Goal: Obtain resource: Obtain resource

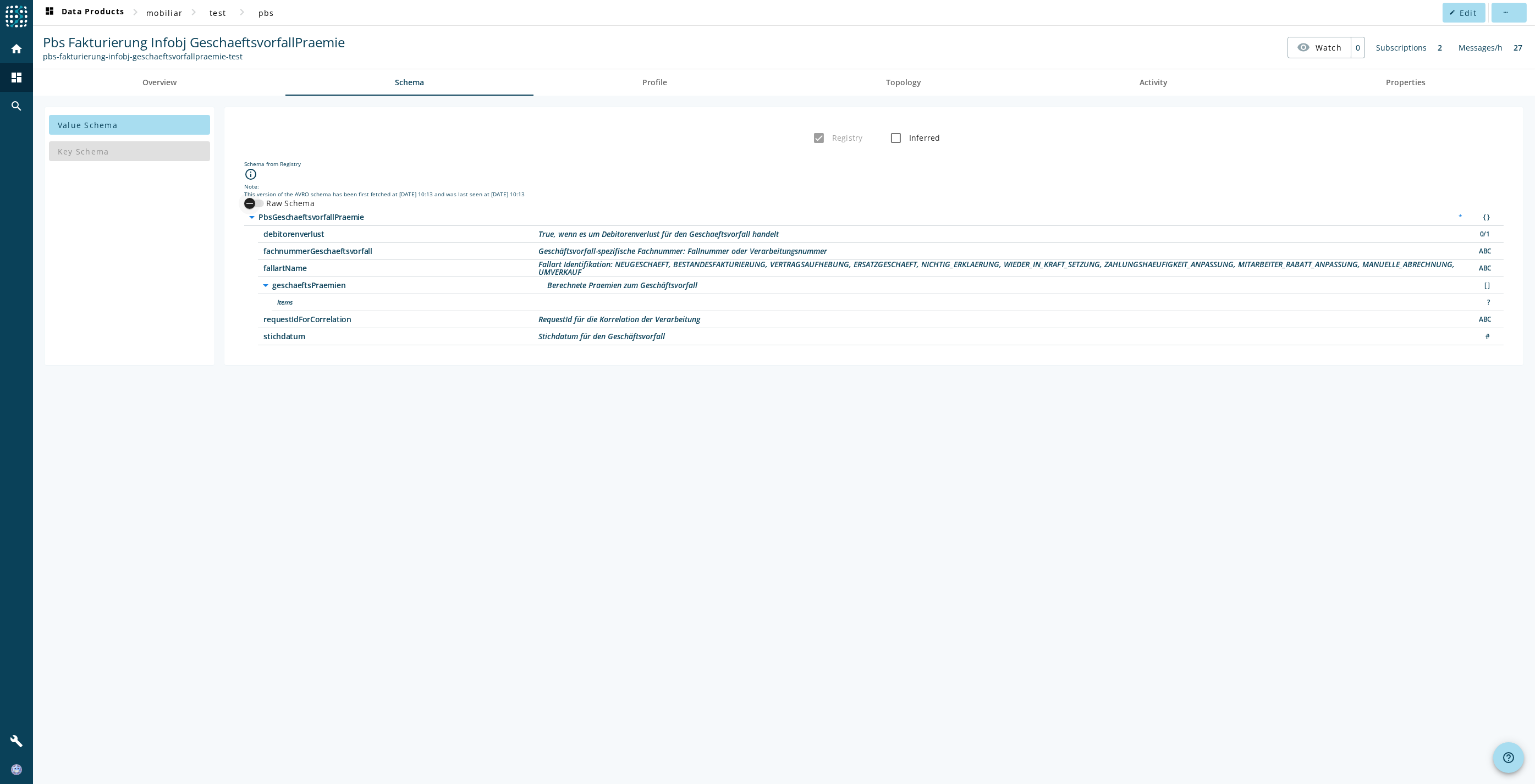
click at [251, 204] on icon "button" at bounding box center [249, 203] width 10 height 10
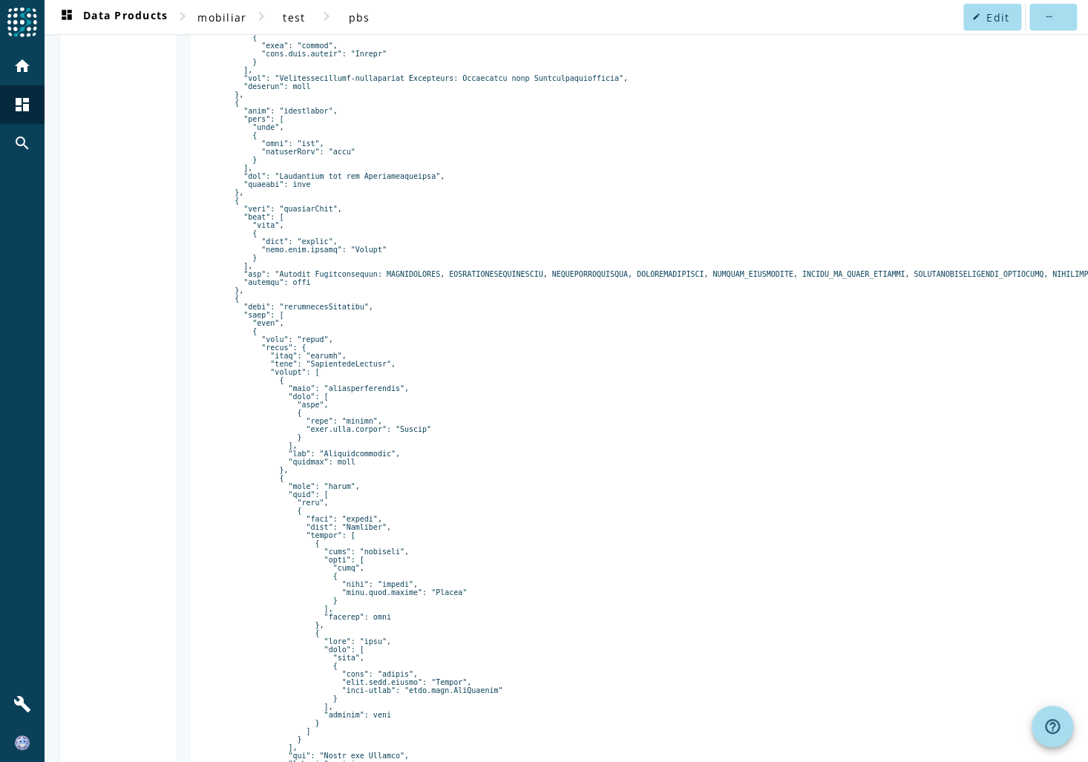
scroll to position [92, 0]
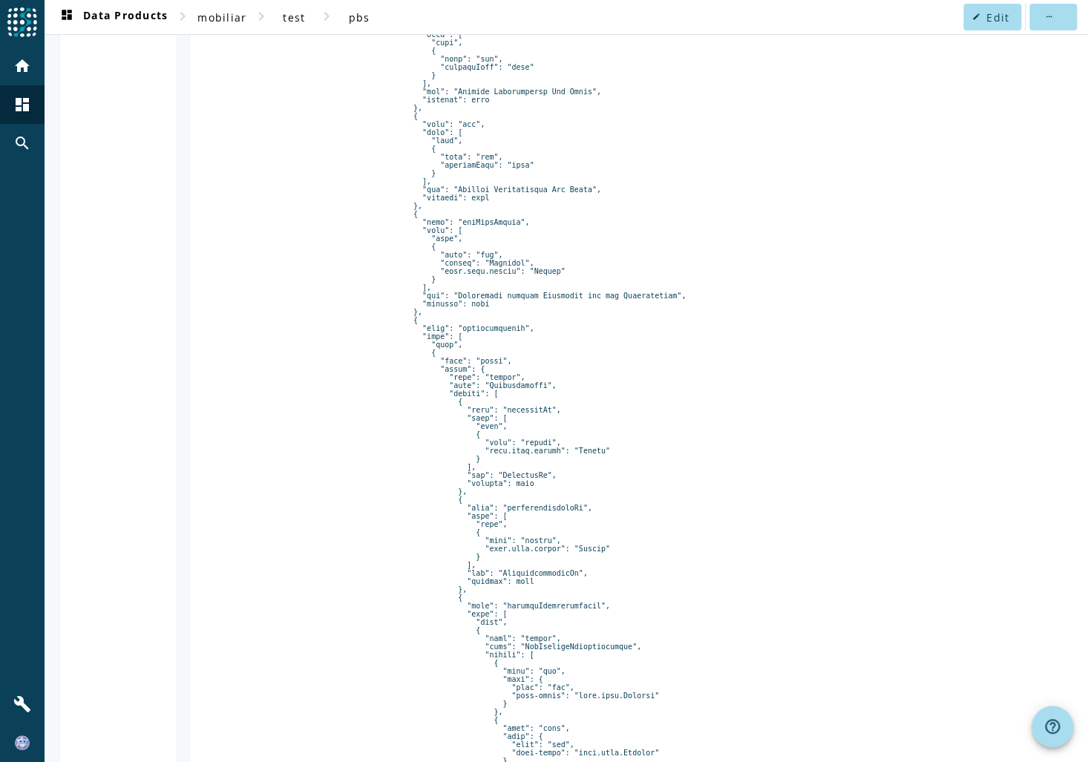
copy pre "tarifbausteine"
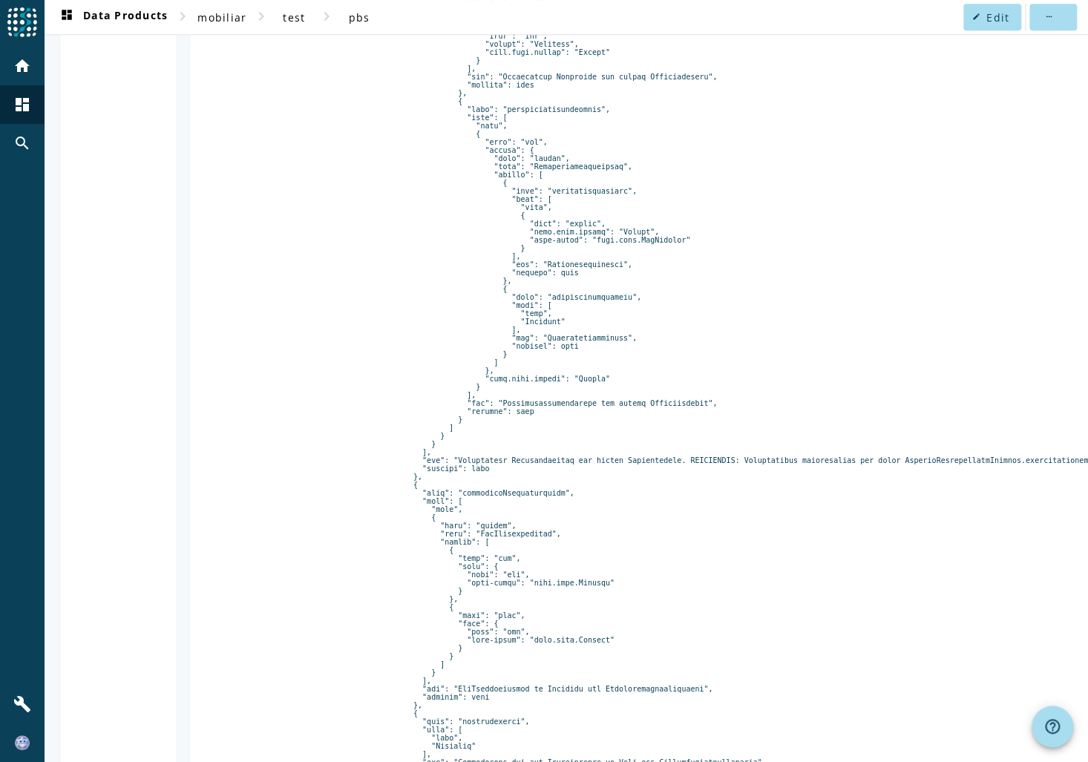
scroll to position [3768, 0]
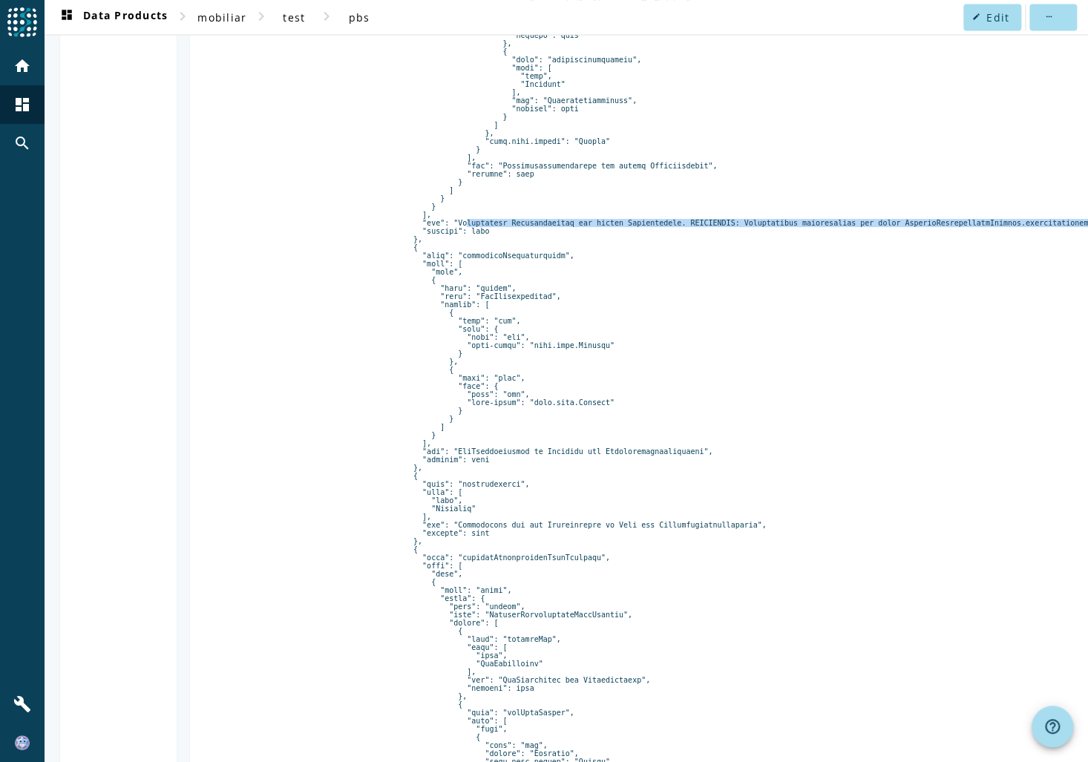
drag, startPoint x: 433, startPoint y: 286, endPoint x: 1042, endPoint y: 292, distance: 609.2
copy pre "Proratierte Tarifbausteine für diesen Teilzeitraum. DEPRECATED: Marktangebot in…"
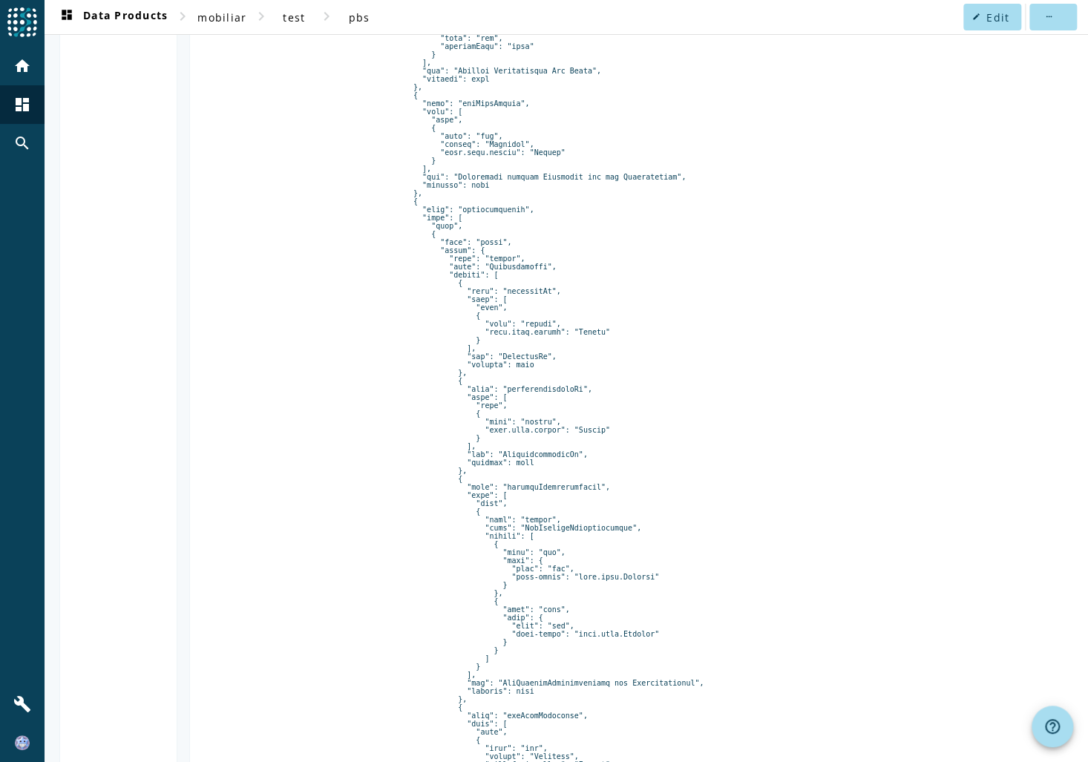
scroll to position [2640, 0]
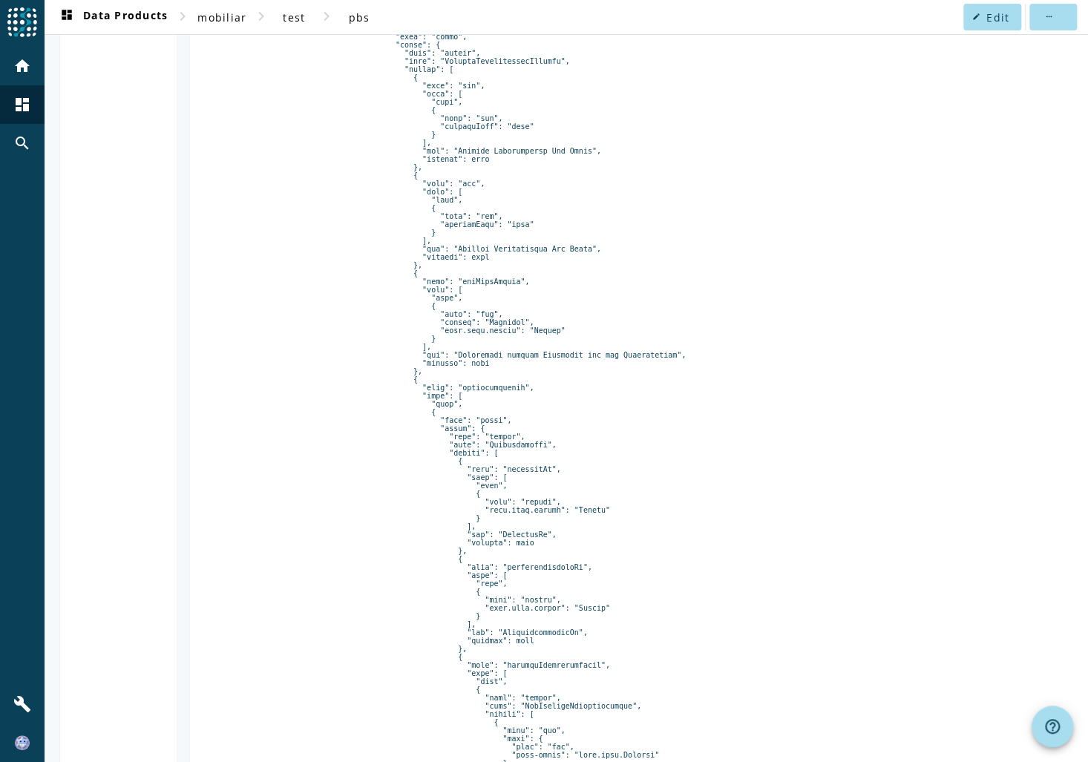
drag, startPoint x: 528, startPoint y: 106, endPoint x: 432, endPoint y: 103, distance: 96.5
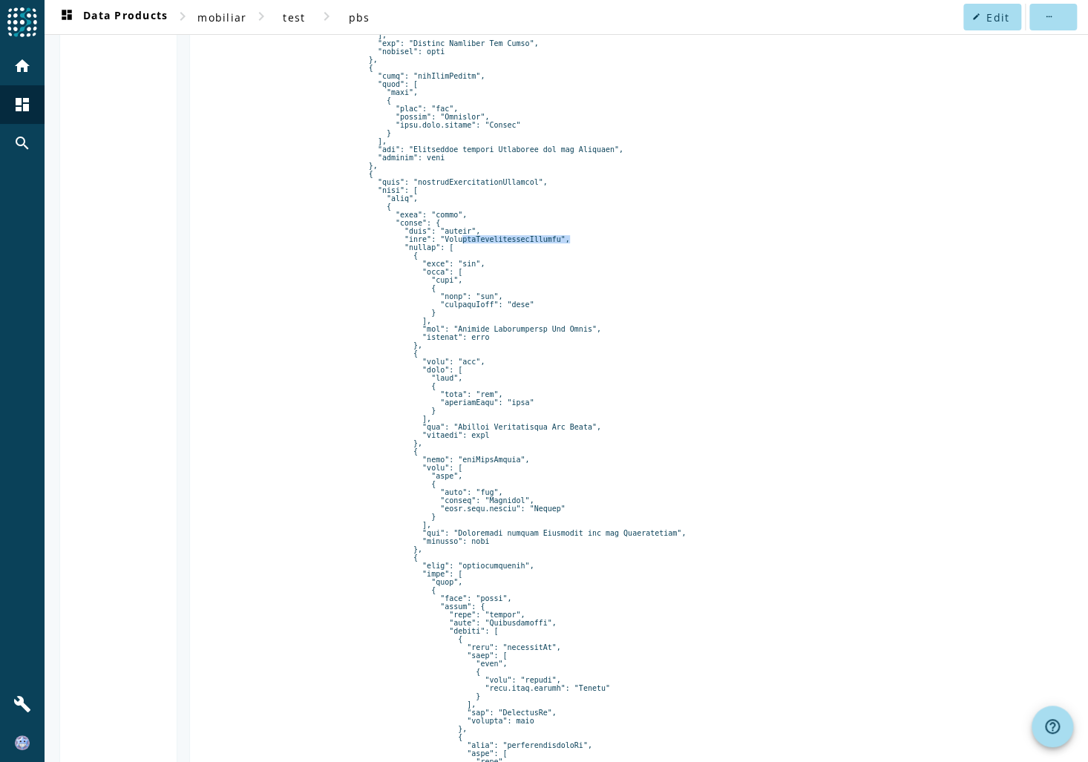
scroll to position [2343, 0]
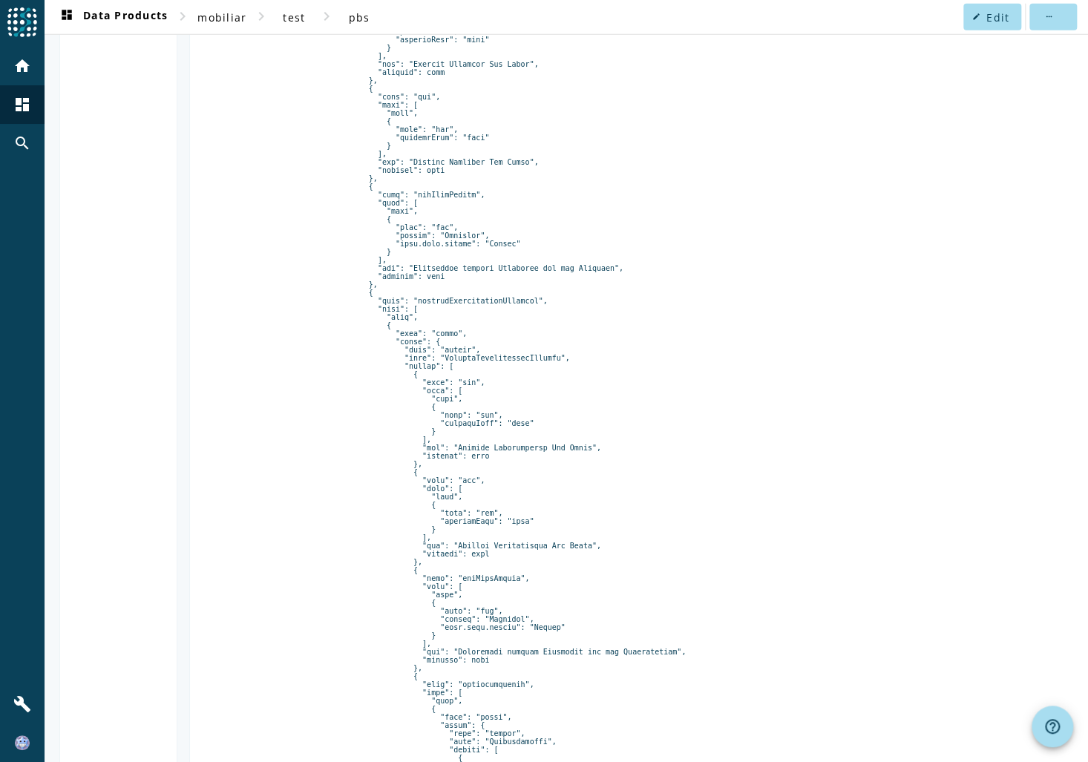
drag, startPoint x: 436, startPoint y: 283, endPoint x: 446, endPoint y: 343, distance: 60.3
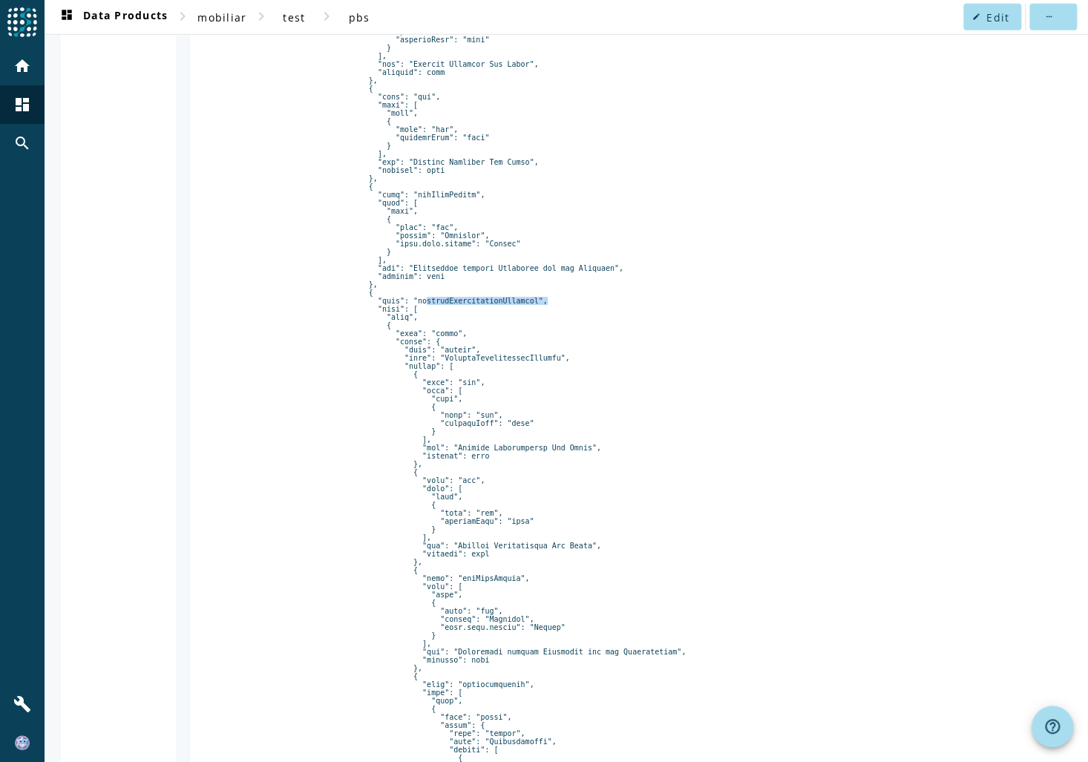
drag, startPoint x: 447, startPoint y: 343, endPoint x: 460, endPoint y: 401, distance: 59.4
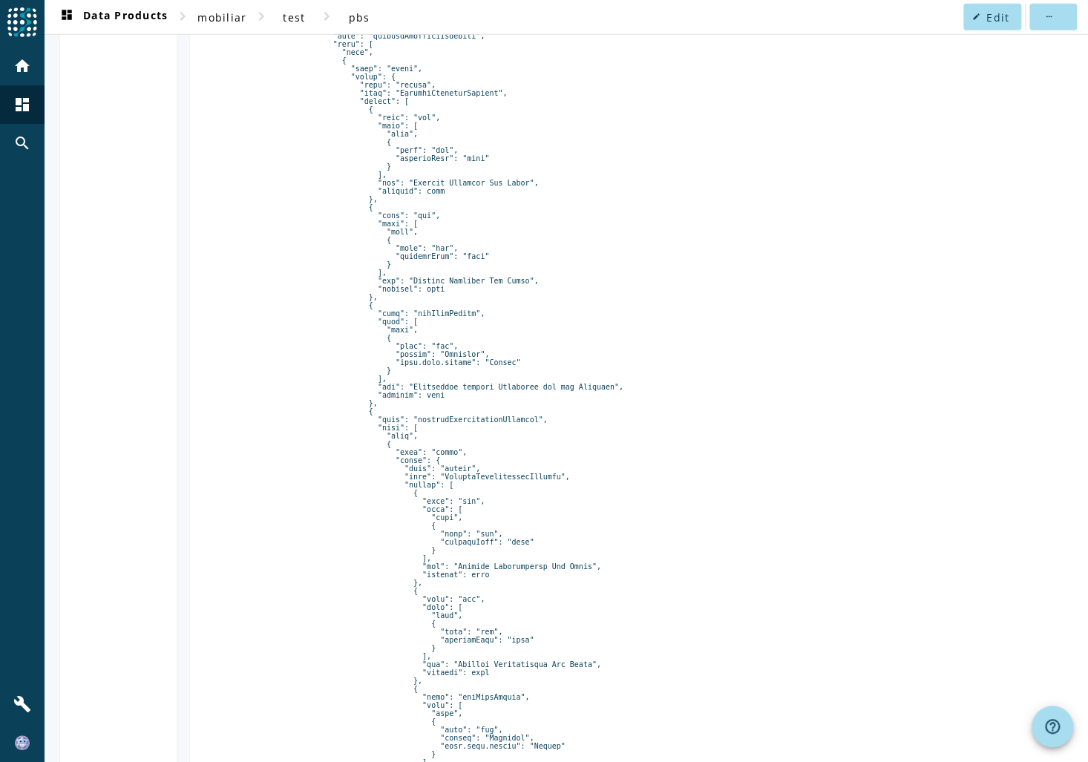
scroll to position [2106, 0]
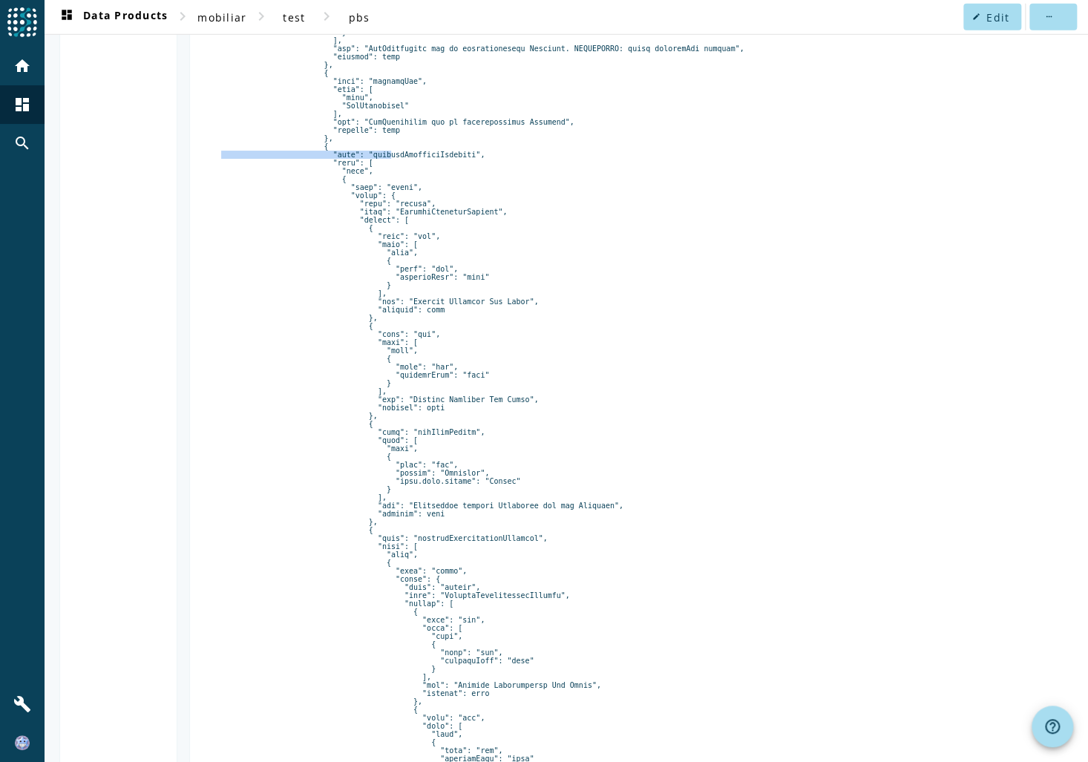
drag, startPoint x: 366, startPoint y: 187, endPoint x: 439, endPoint y: 181, distance: 73.7
drag, startPoint x: 439, startPoint y: 181, endPoint x: 448, endPoint y: 184, distance: 9.4
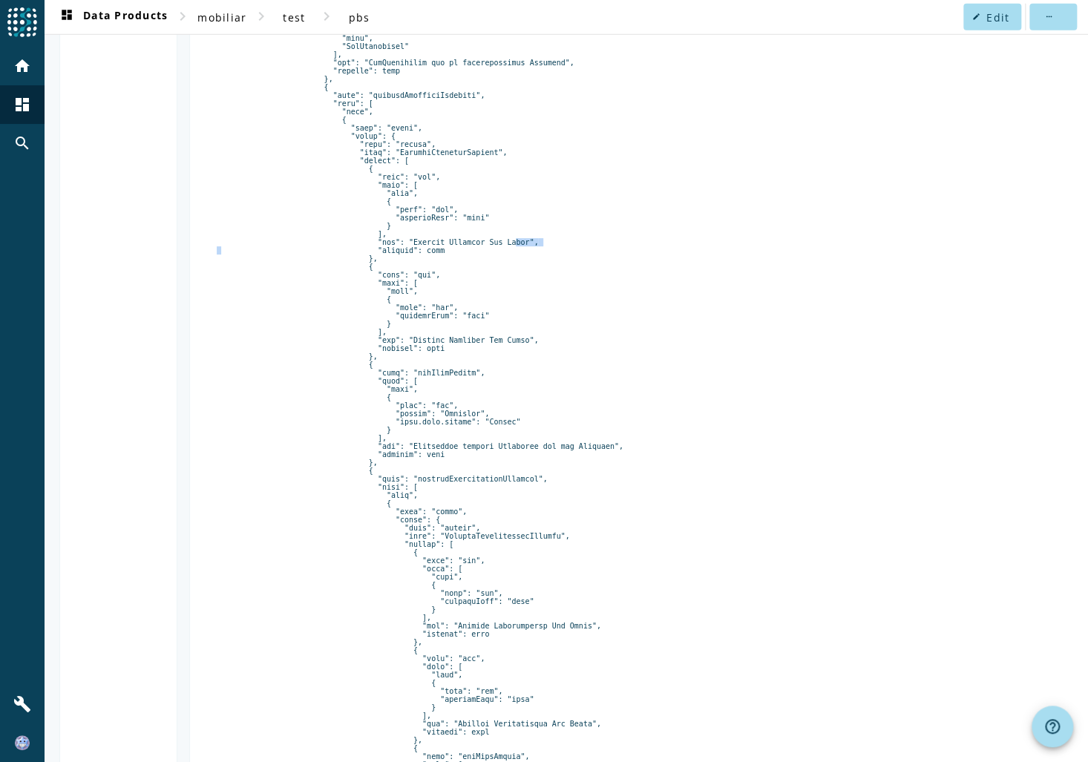
drag, startPoint x: 503, startPoint y: 280, endPoint x: 434, endPoint y: 279, distance: 69.0
drag, startPoint x: 434, startPoint y: 279, endPoint x: 418, endPoint y: 292, distance: 20.6
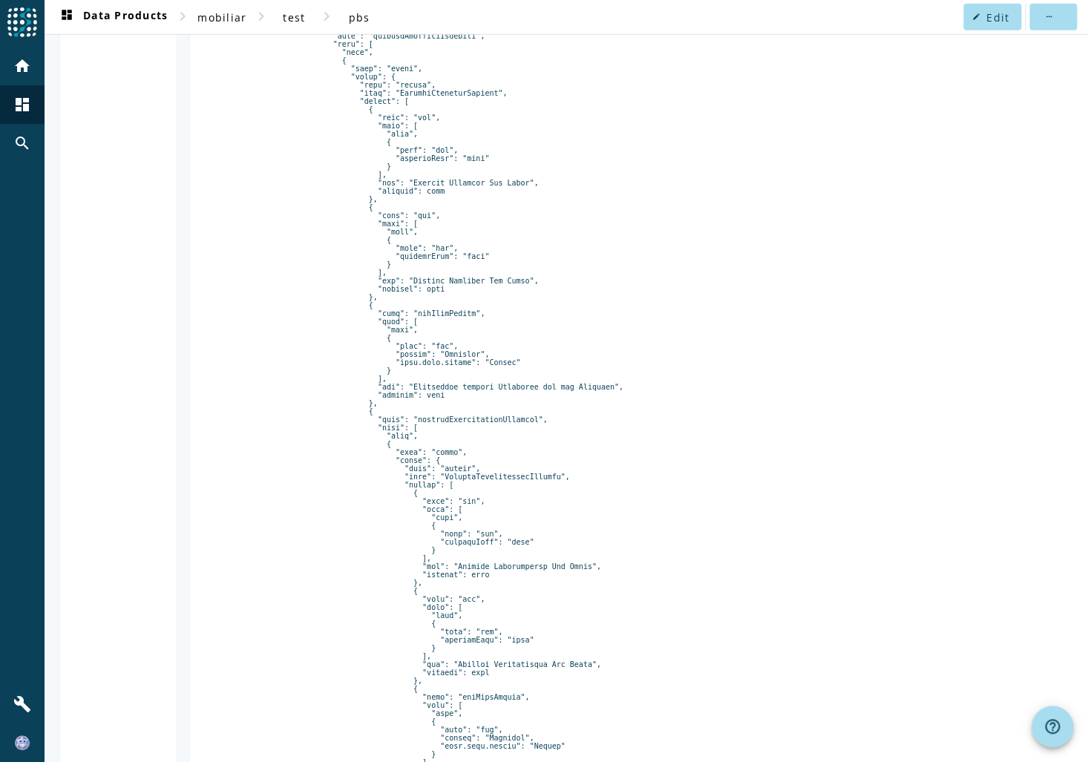
scroll to position [2343, 0]
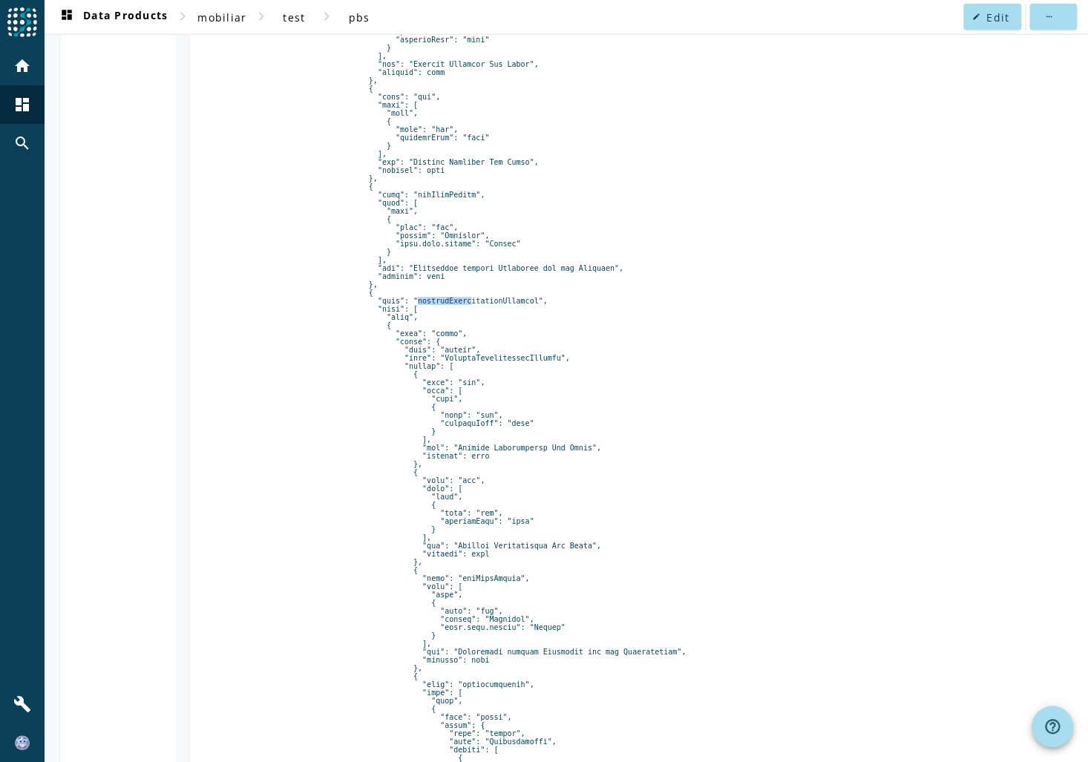
drag, startPoint x: 401, startPoint y: 344, endPoint x: 450, endPoint y: 344, distance: 49.0
drag, startPoint x: 450, startPoint y: 344, endPoint x: 469, endPoint y: 344, distance: 19.3
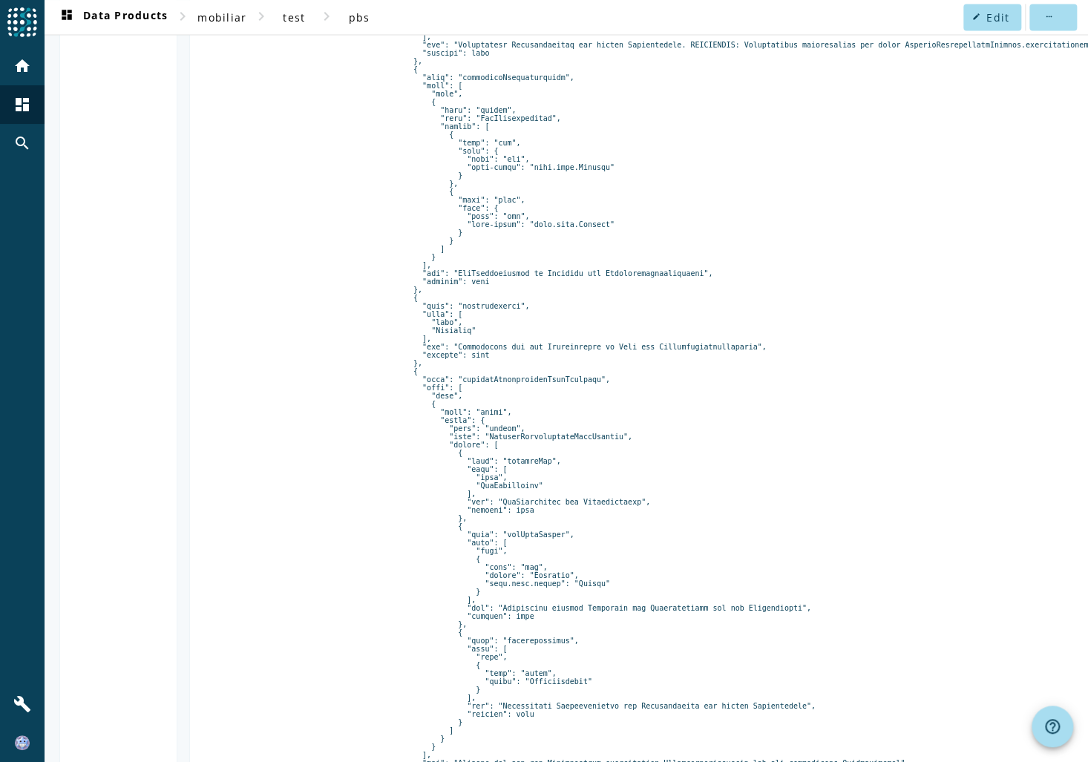
scroll to position [4124, 0]
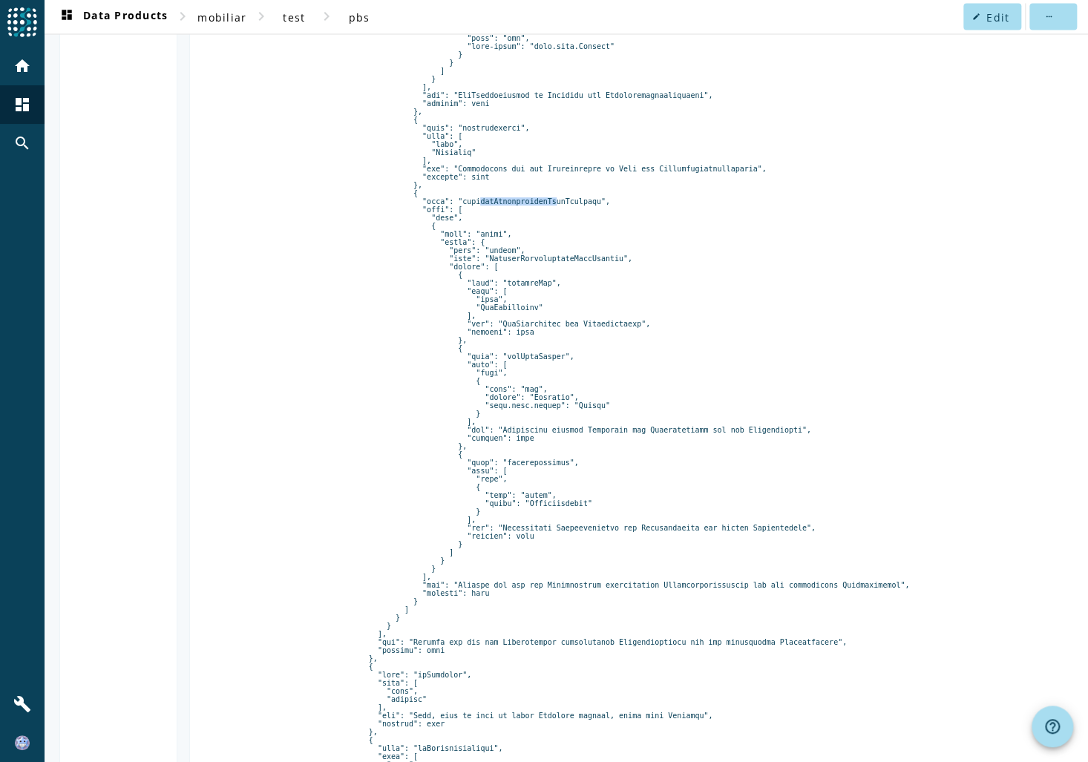
drag, startPoint x: 447, startPoint y: 275, endPoint x: 518, endPoint y: 275, distance: 71.2
drag, startPoint x: 518, startPoint y: 275, endPoint x: 533, endPoint y: 276, distance: 14.9
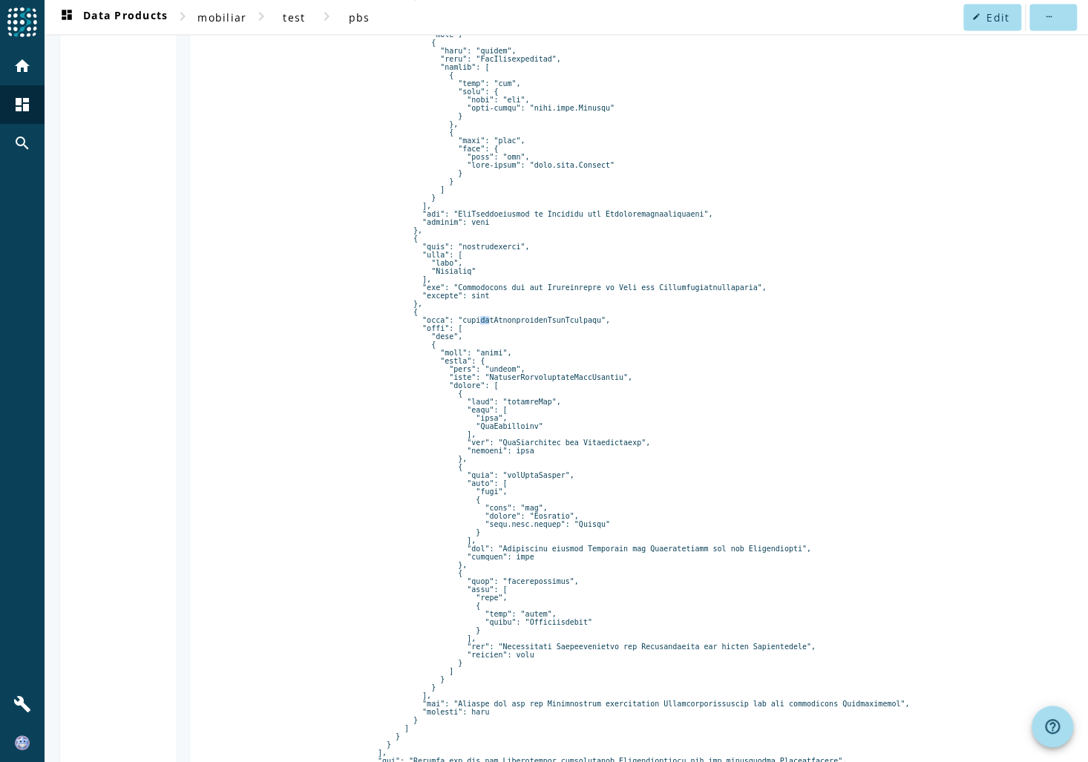
drag, startPoint x: 453, startPoint y: 390, endPoint x: 523, endPoint y: 389, distance: 69.7
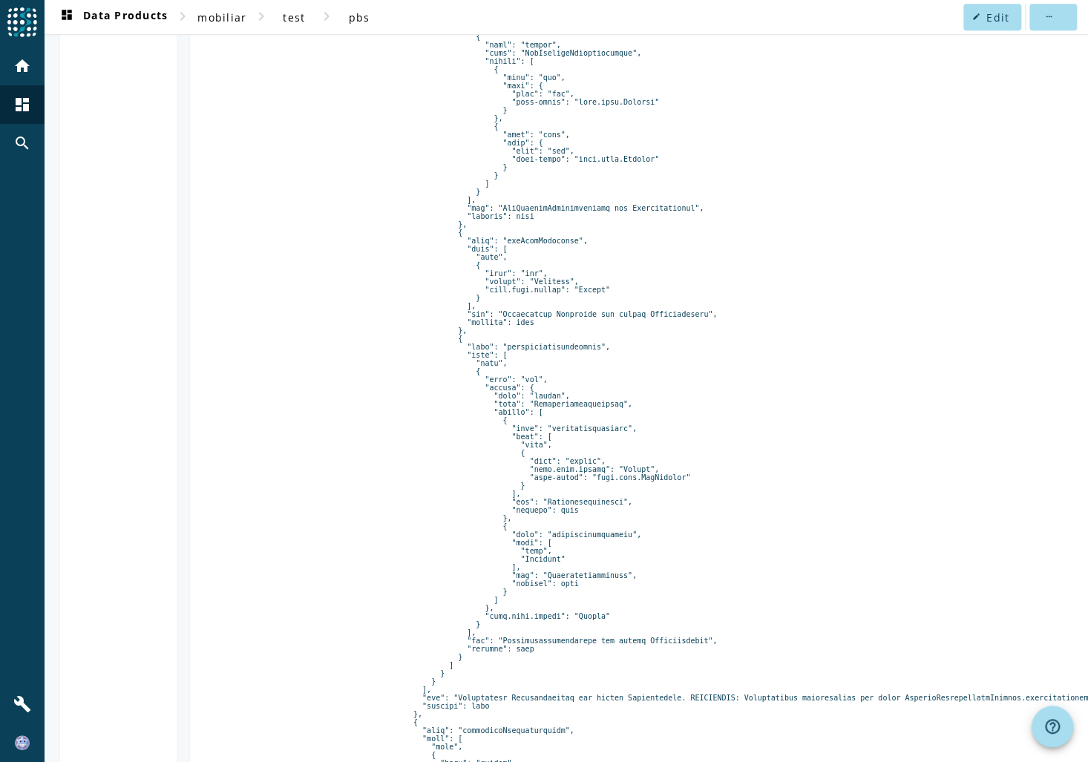
scroll to position [3471, 0]
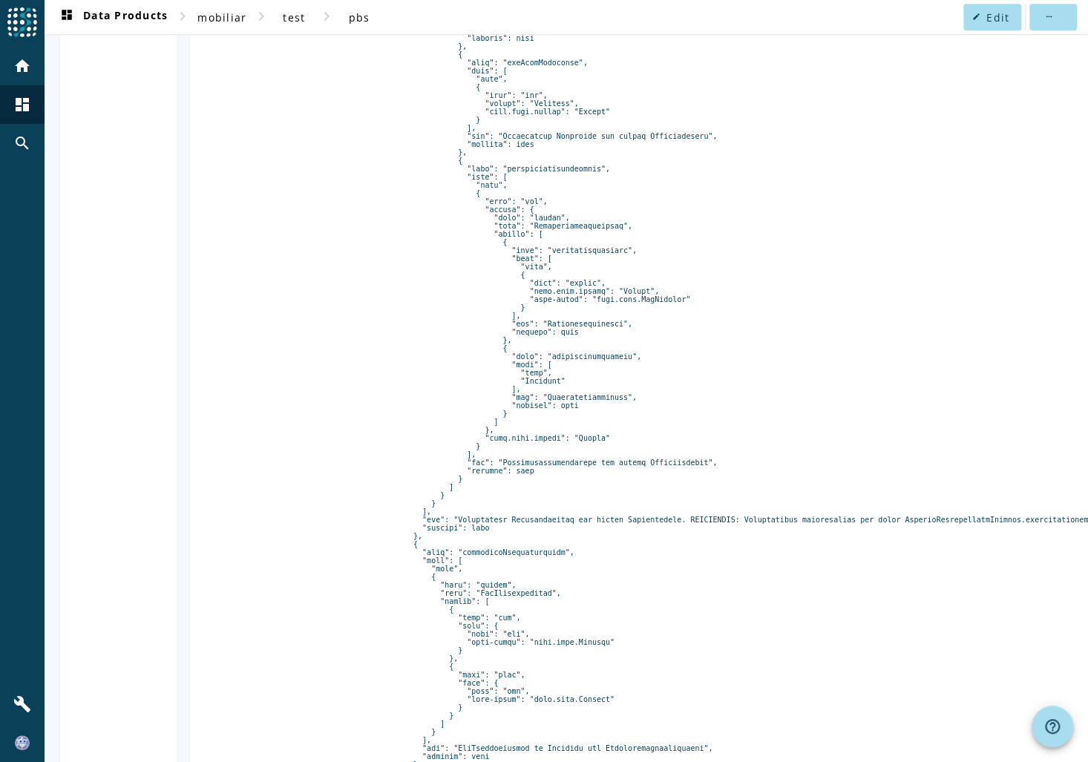
click at [406, 581] on pre at bounding box center [773, 173] width 1112 height 6709
drag, startPoint x: 431, startPoint y: 584, endPoint x: 558, endPoint y: 584, distance: 126.9
click at [545, 585] on pre at bounding box center [773, 173] width 1112 height 6709
click at [564, 584] on pre at bounding box center [773, 173] width 1112 height 6709
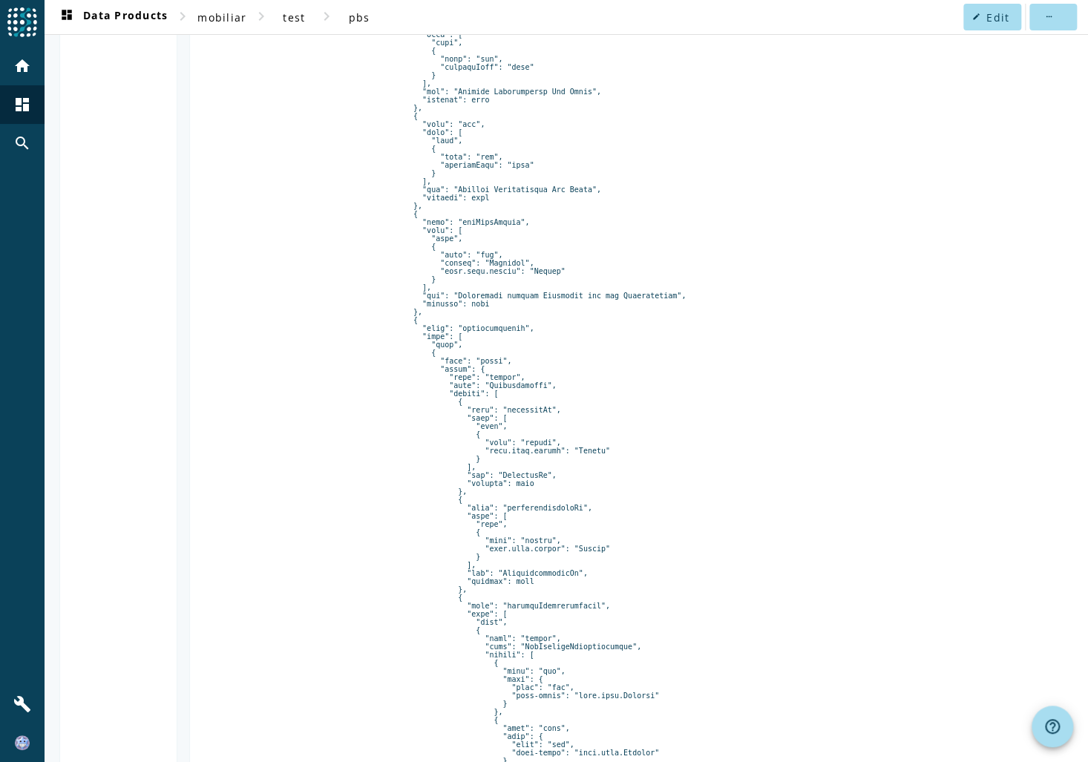
scroll to position [2759, 0]
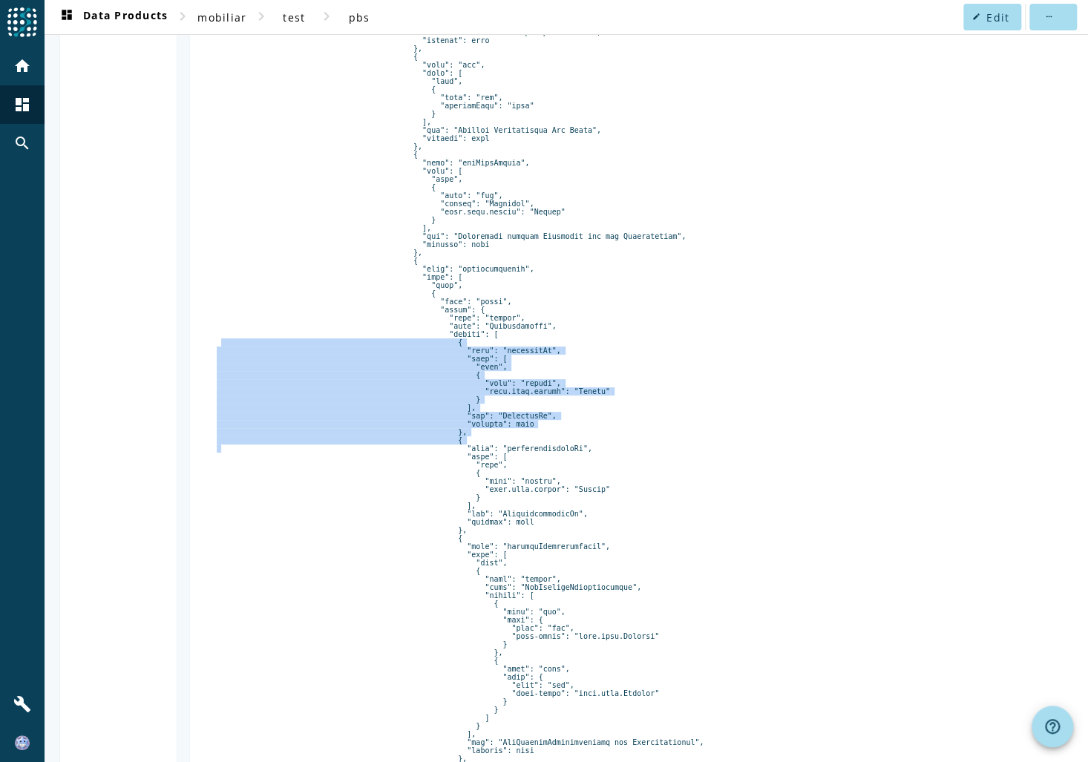
drag, startPoint x: 475, startPoint y: 384, endPoint x: 483, endPoint y: 499, distance: 115.3
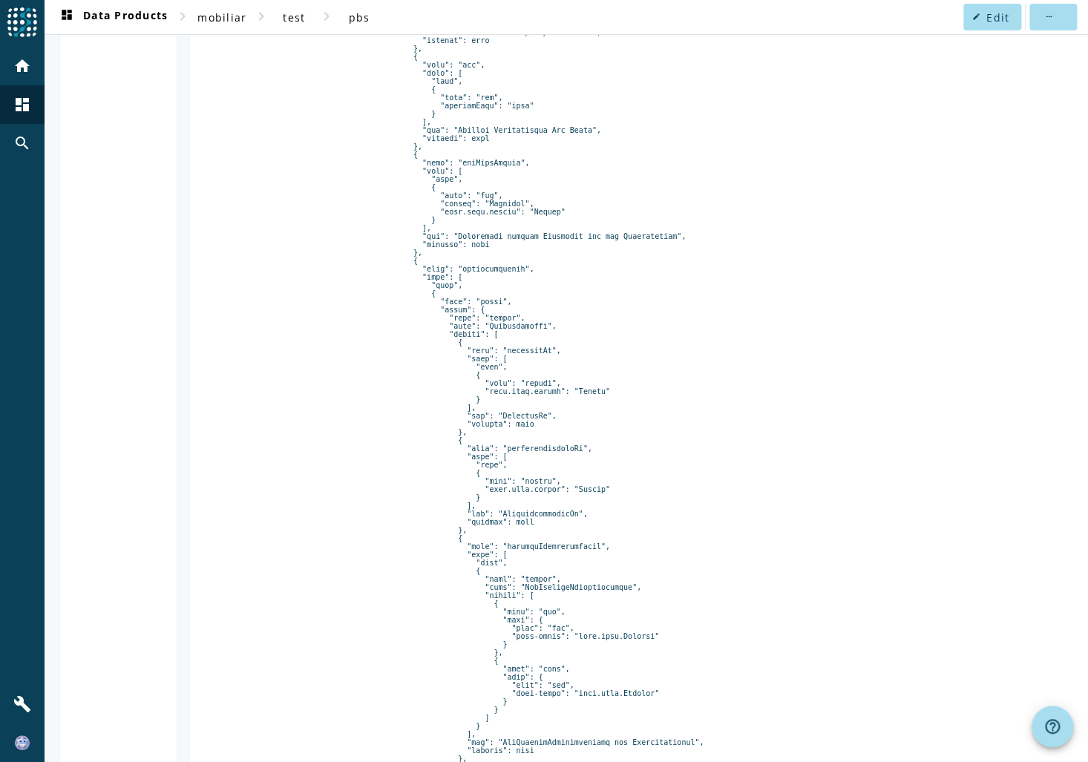
drag, startPoint x: 483, startPoint y: 499, endPoint x: 532, endPoint y: 499, distance: 49.0
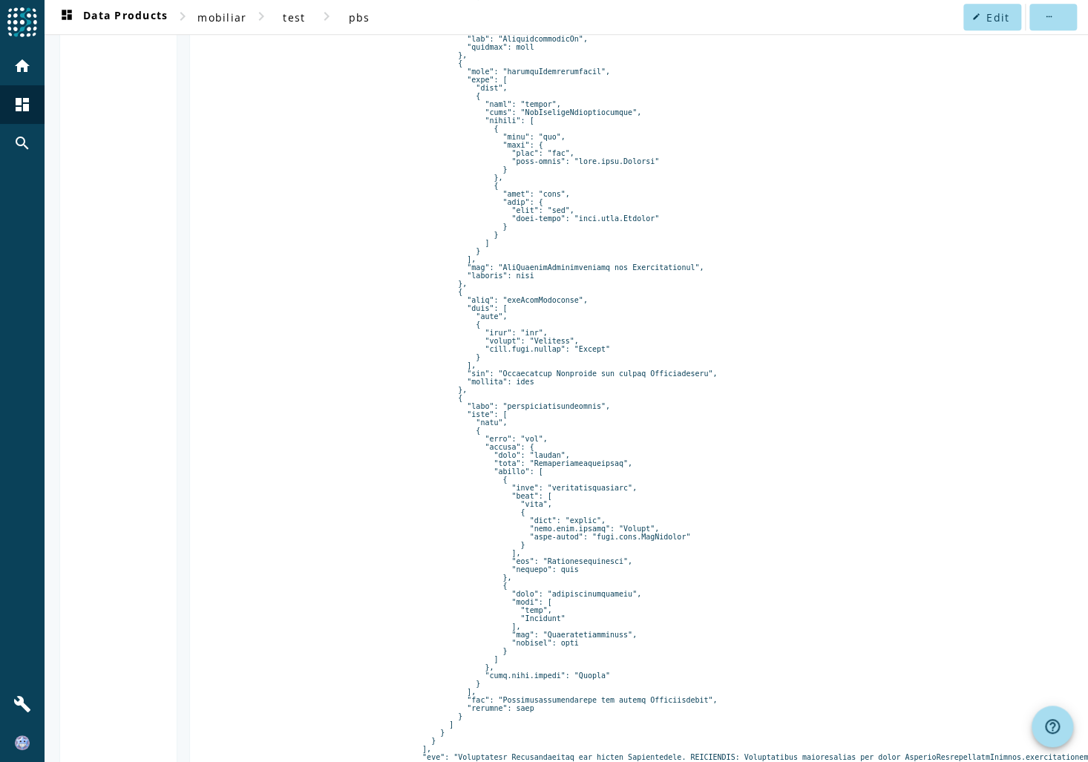
scroll to position [2996, 0]
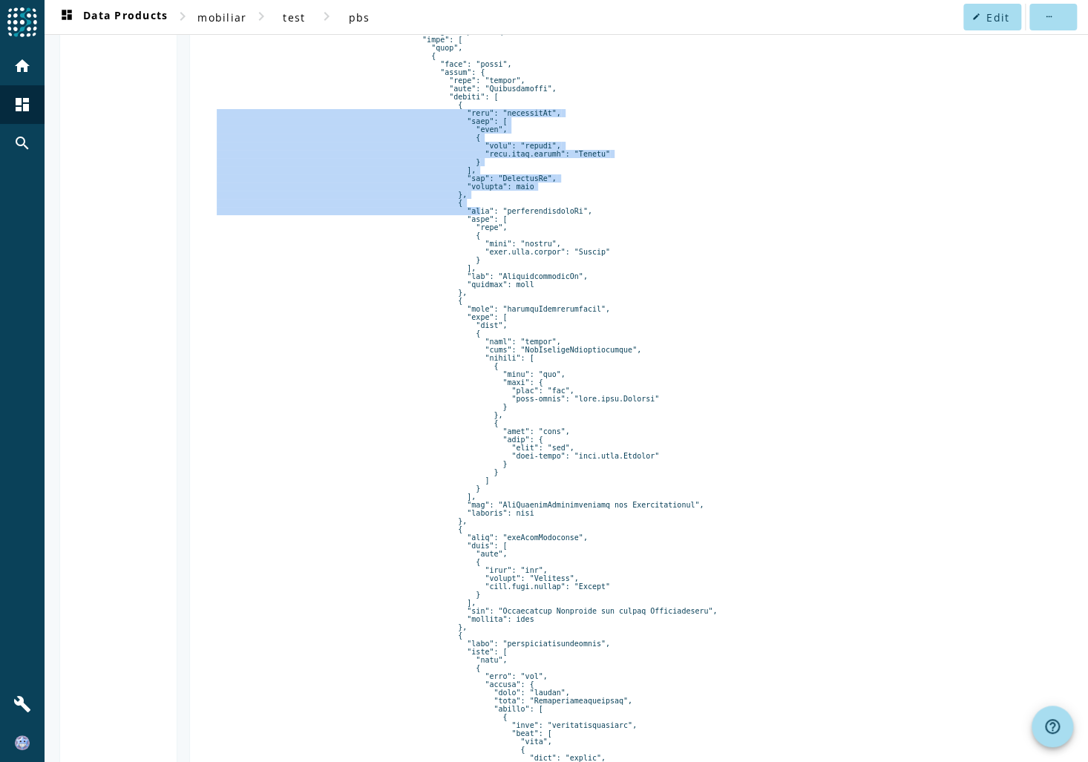
drag, startPoint x: 435, startPoint y: 154, endPoint x: 448, endPoint y: 261, distance: 108.4
click at [448, 261] on pre at bounding box center [773, 647] width 1112 height 6709
drag, startPoint x: 448, startPoint y: 261, endPoint x: 565, endPoint y: 169, distance: 149.0
click at [609, 196] on pre at bounding box center [773, 647] width 1112 height 6709
click at [469, 145] on pre at bounding box center [773, 647] width 1112 height 6709
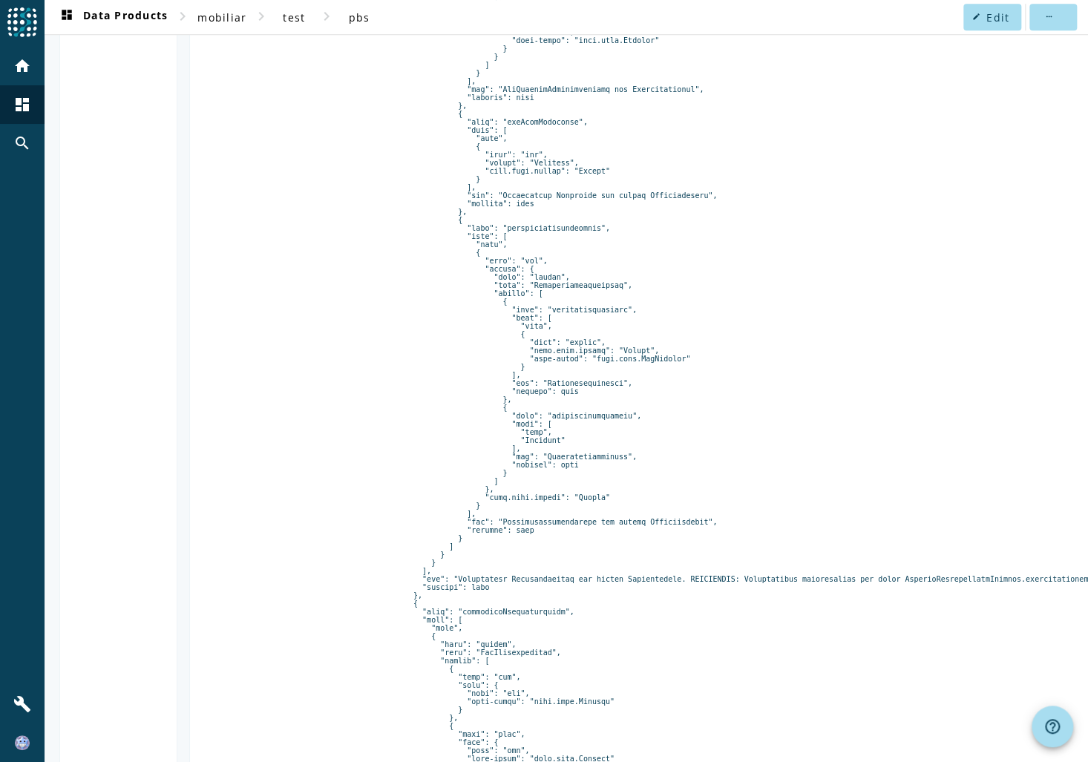
scroll to position [3590, 0]
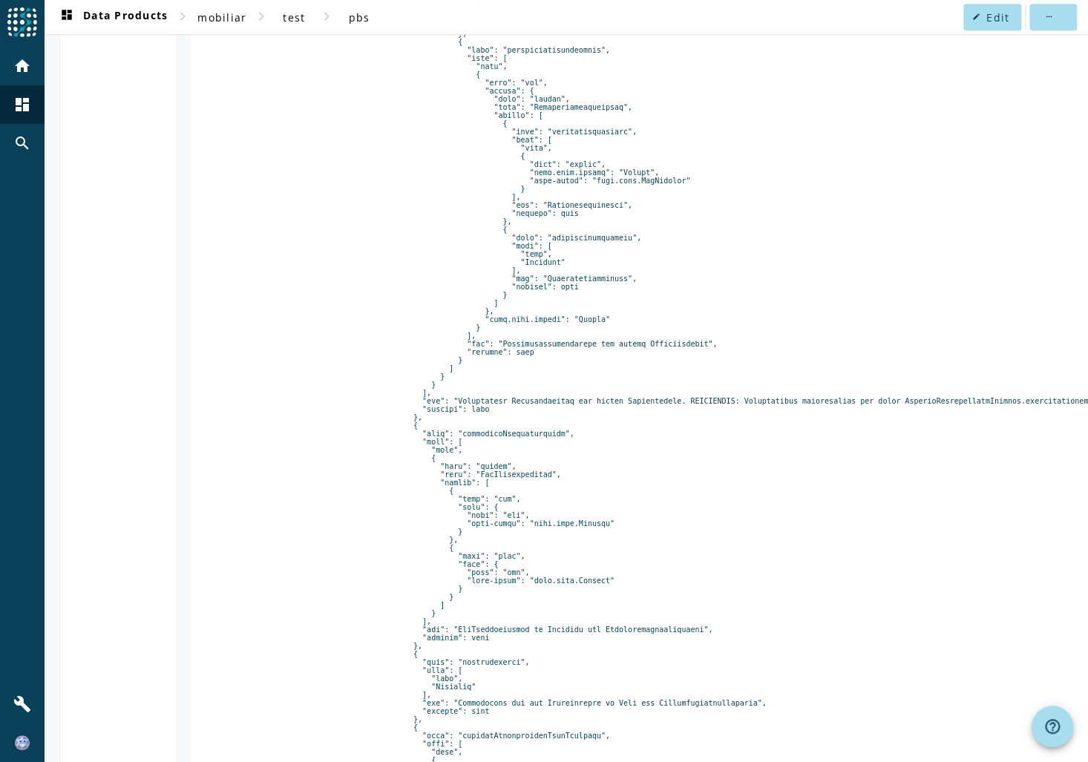
click at [433, 436] on pre at bounding box center [773, 54] width 1112 height 6709
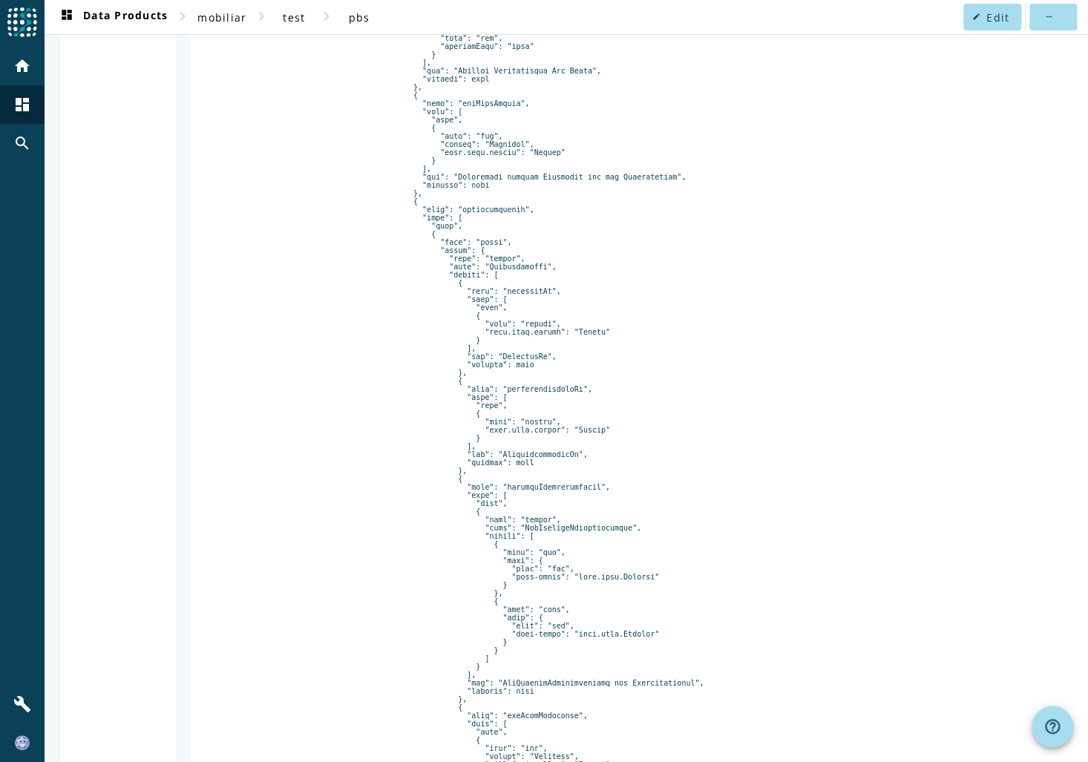
scroll to position [2640, 0]
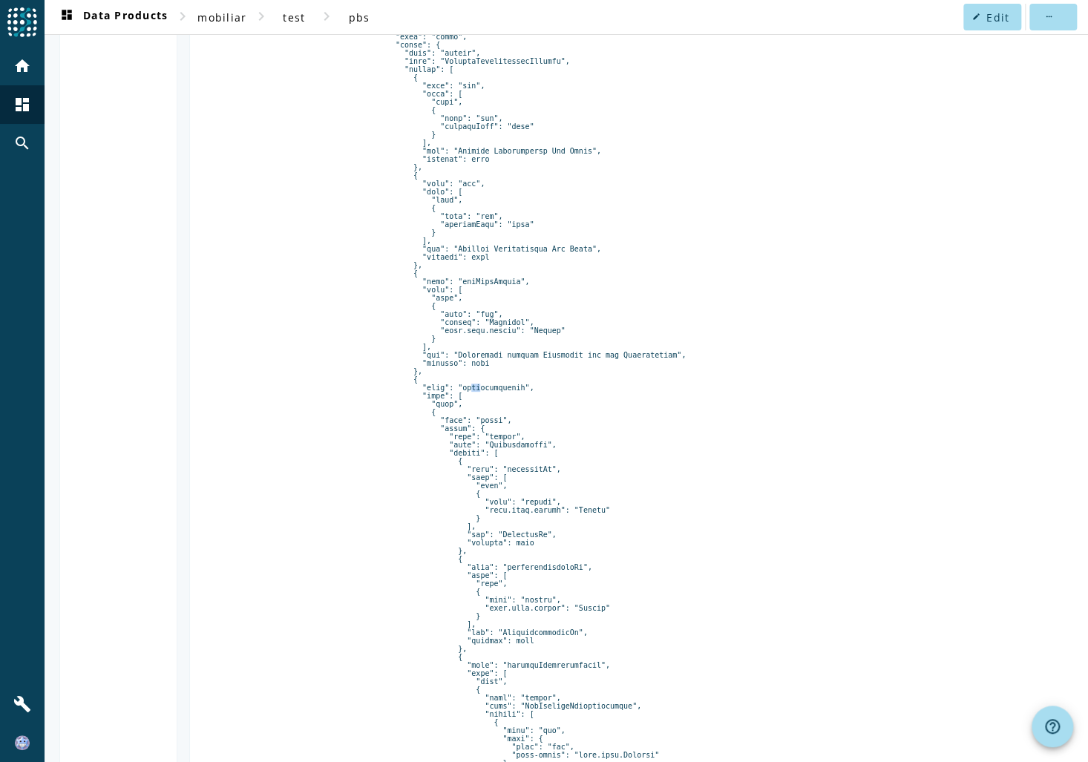
drag, startPoint x: 440, startPoint y: 435, endPoint x: 484, endPoint y: 436, distance: 43.8
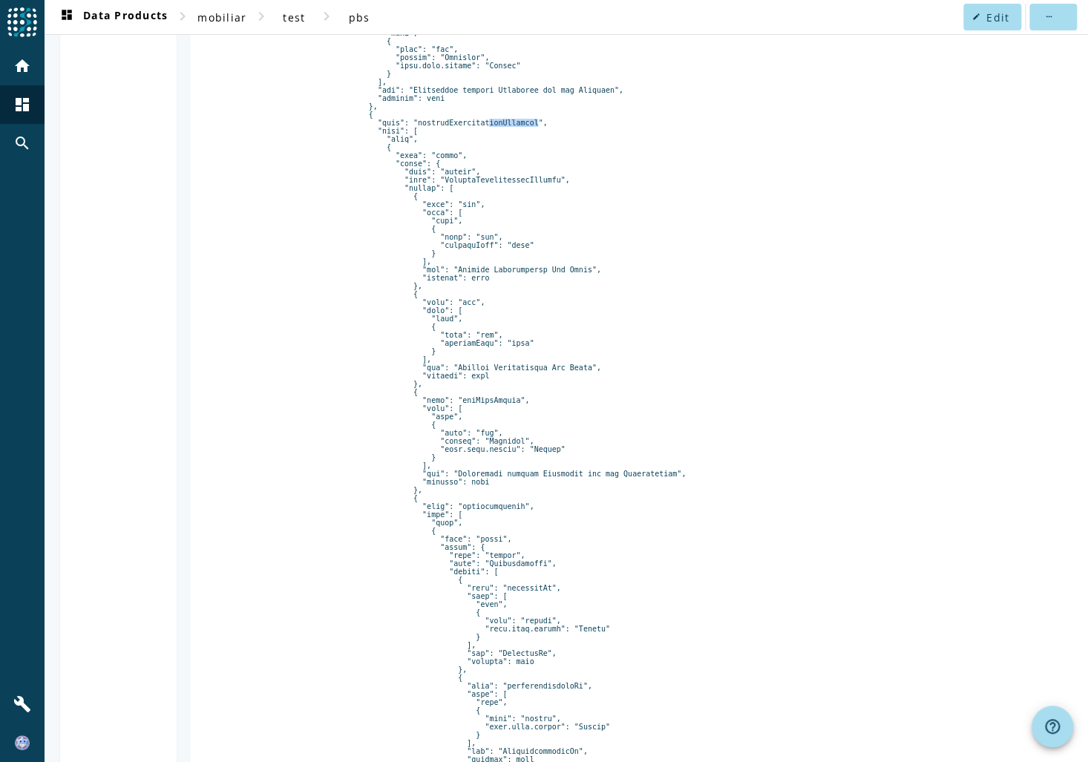
drag, startPoint x: 502, startPoint y: 164, endPoint x: 439, endPoint y: 163, distance: 62.3
drag, startPoint x: 439, startPoint y: 163, endPoint x: 427, endPoint y: 166, distance: 12.2
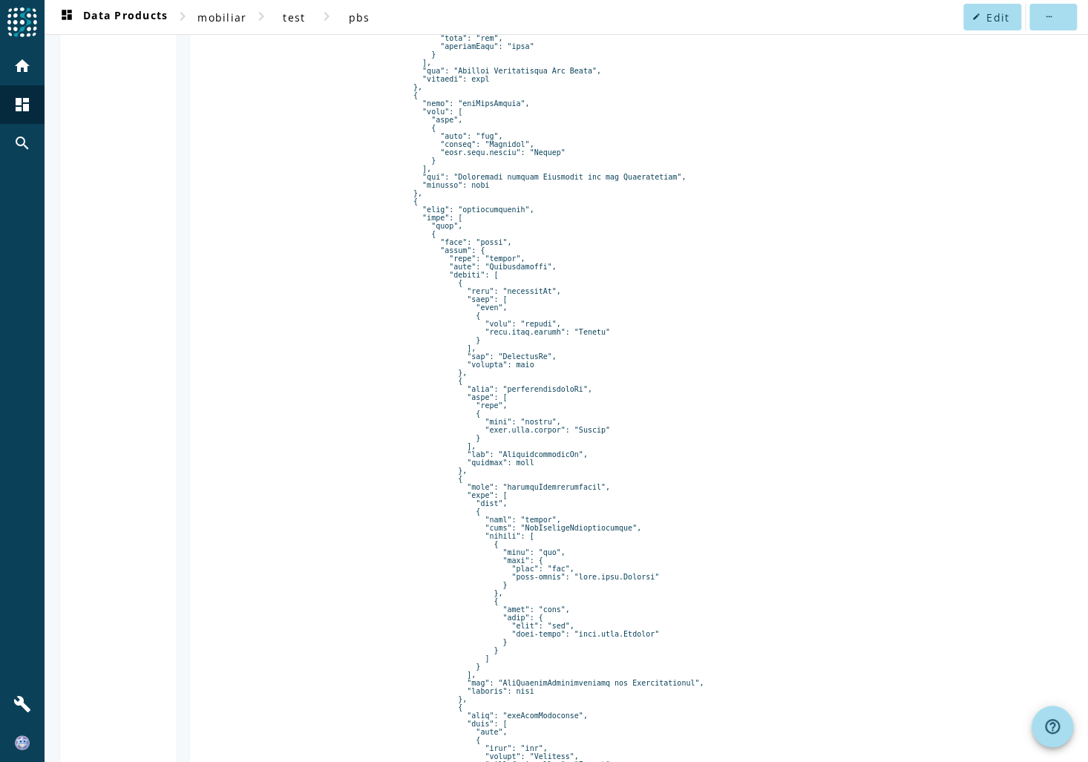
scroll to position [2699, 0]
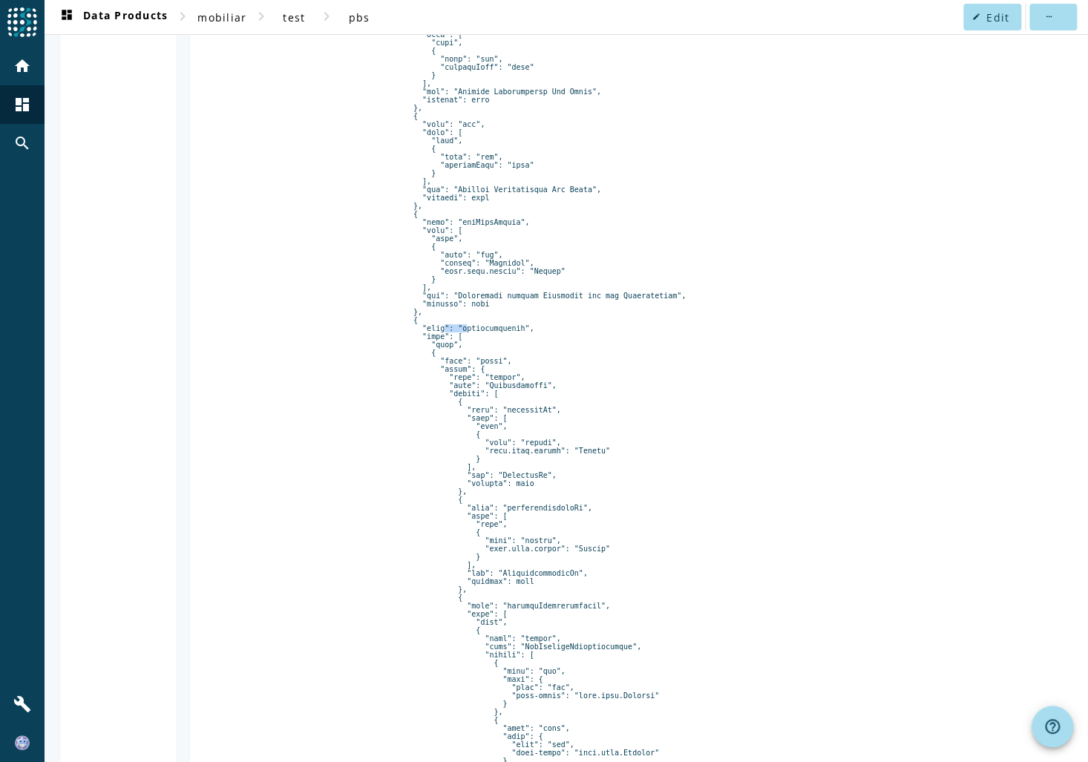
drag, startPoint x: 421, startPoint y: 376, endPoint x: 462, endPoint y: 374, distance: 40.9
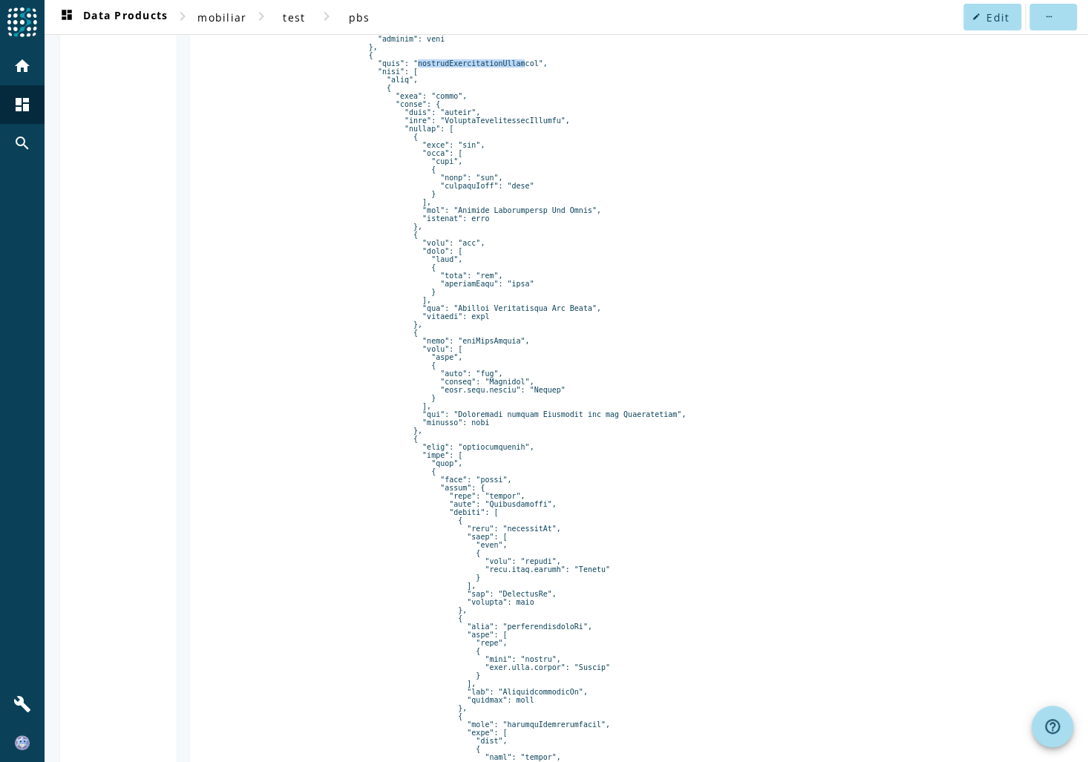
drag, startPoint x: 466, startPoint y: 102, endPoint x: 501, endPoint y: 103, distance: 34.9
drag, startPoint x: 501, startPoint y: 103, endPoint x: 519, endPoint y: 106, distance: 18.8
drag, startPoint x: 459, startPoint y: 106, endPoint x: 405, endPoint y: 107, distance: 53.4
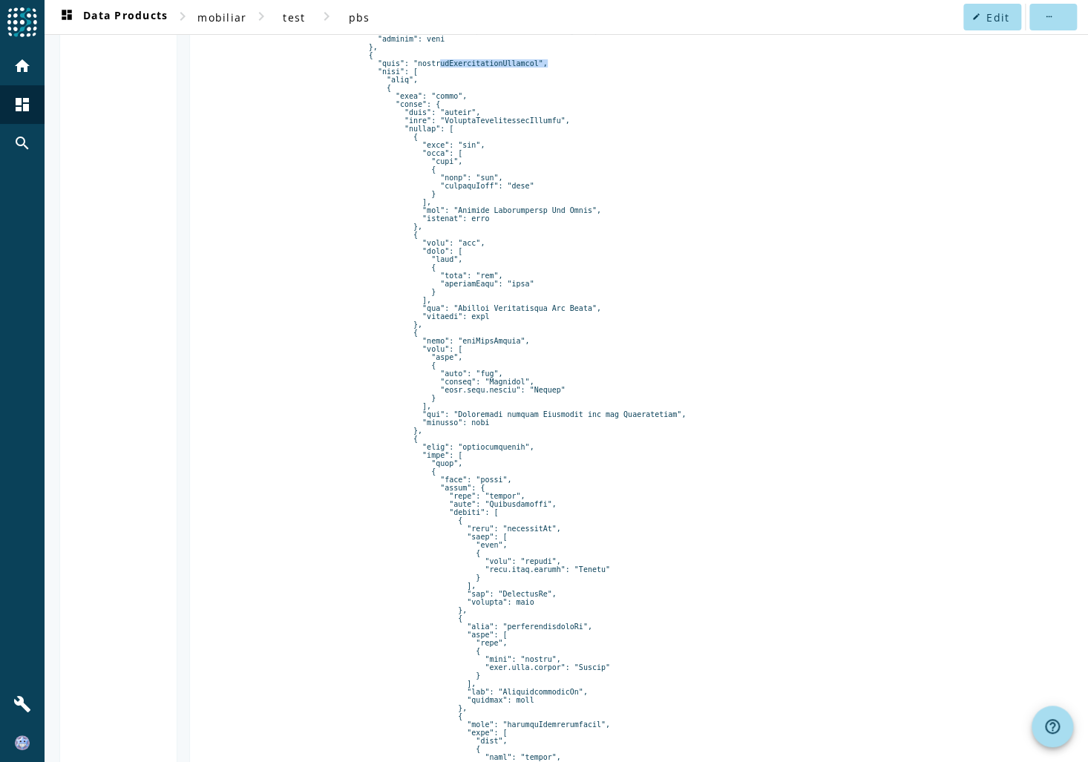
drag, startPoint x: 405, startPoint y: 107, endPoint x: 391, endPoint y: 109, distance: 14.3
drag, startPoint x: 354, startPoint y: 99, endPoint x: 356, endPoint y: 107, distance: 8.5
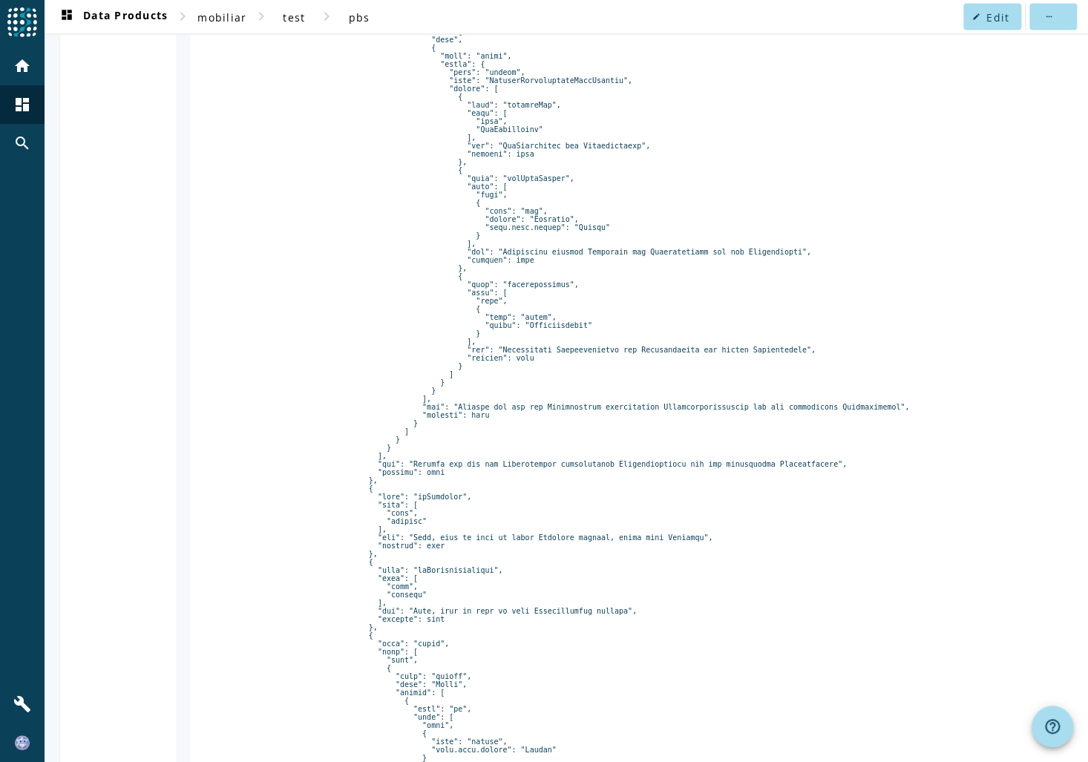
scroll to position [4064, 0]
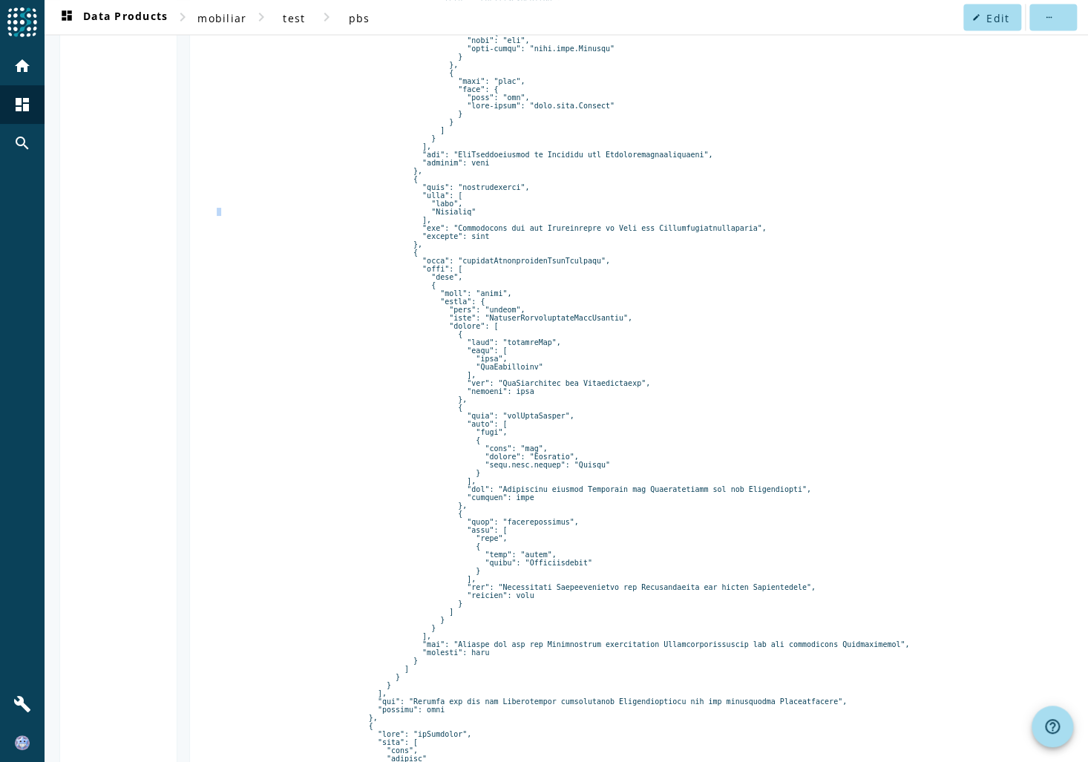
drag, startPoint x: 464, startPoint y: 275, endPoint x: 500, endPoint y: 275, distance: 35.6
drag, startPoint x: 500, startPoint y: 275, endPoint x: 519, endPoint y: 276, distance: 19.3
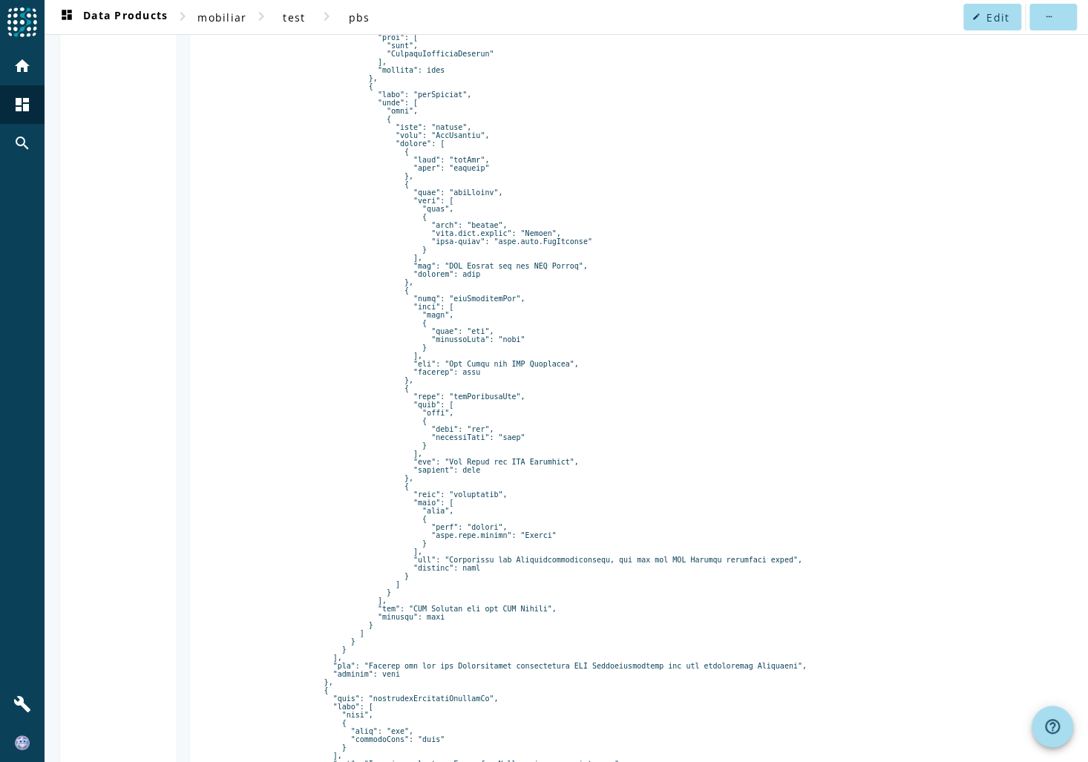
scroll to position [5548, 0]
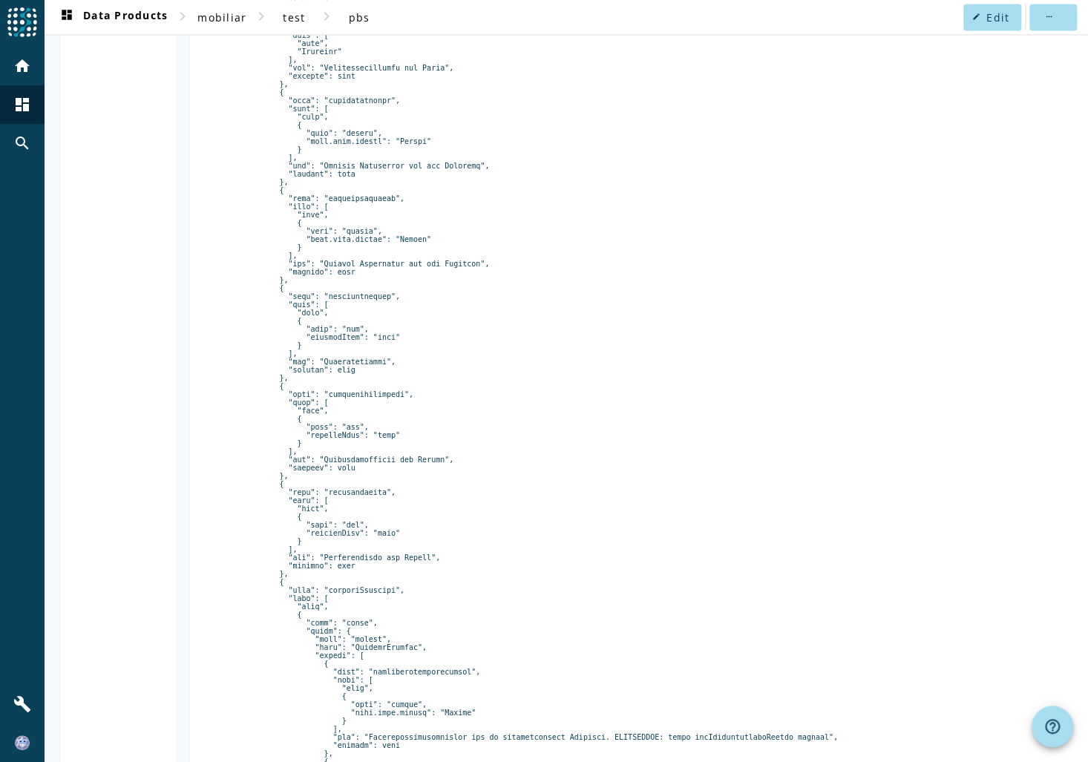
scroll to position [853, 0]
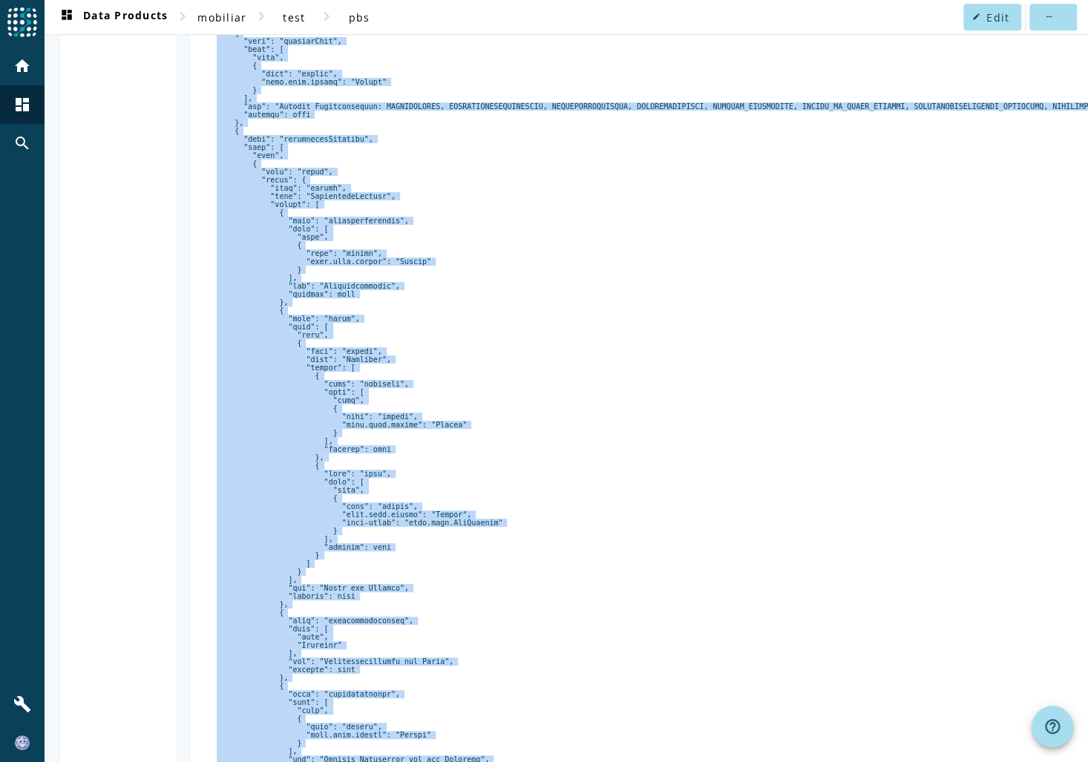
scroll to position [703, 0]
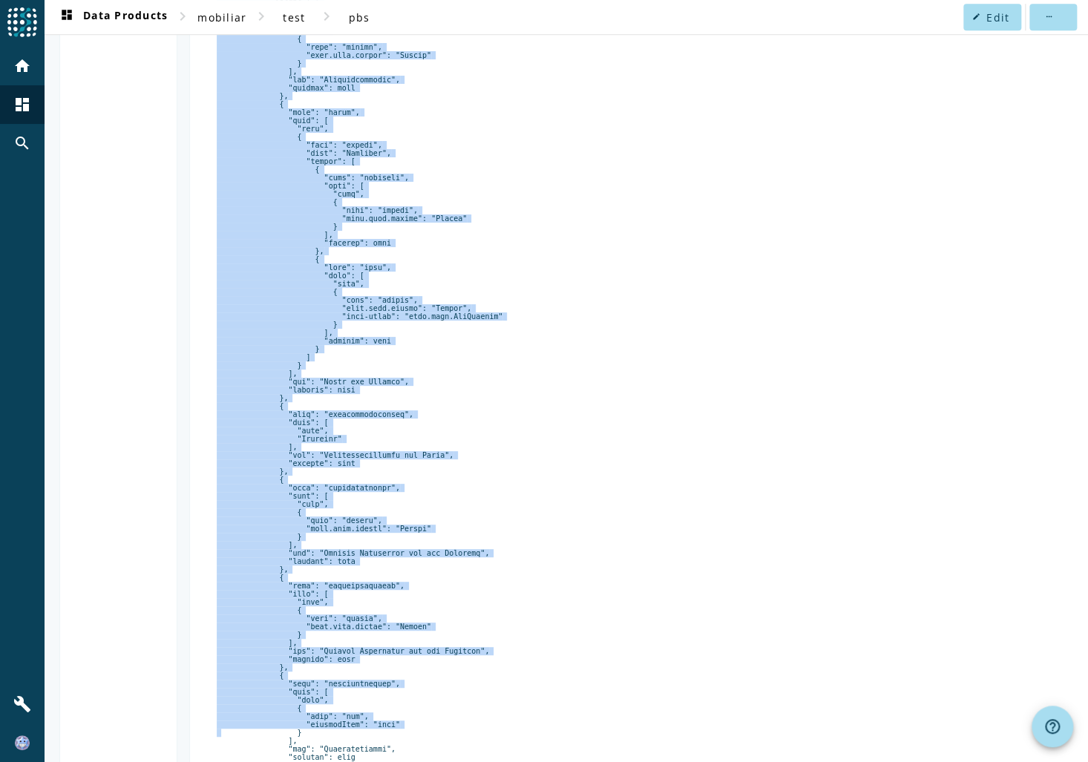
drag, startPoint x: 220, startPoint y: 293, endPoint x: 573, endPoint y: 766, distance: 590.2
click at [573, 762] on html "menu Agoora home dashboard search build dashboard Data Products chevron_right m…" at bounding box center [544, 381] width 1088 height 762
click at [1041, 22] on span at bounding box center [1052, 17] width 47 height 36
click at [961, 158] on div at bounding box center [544, 381] width 1088 height 762
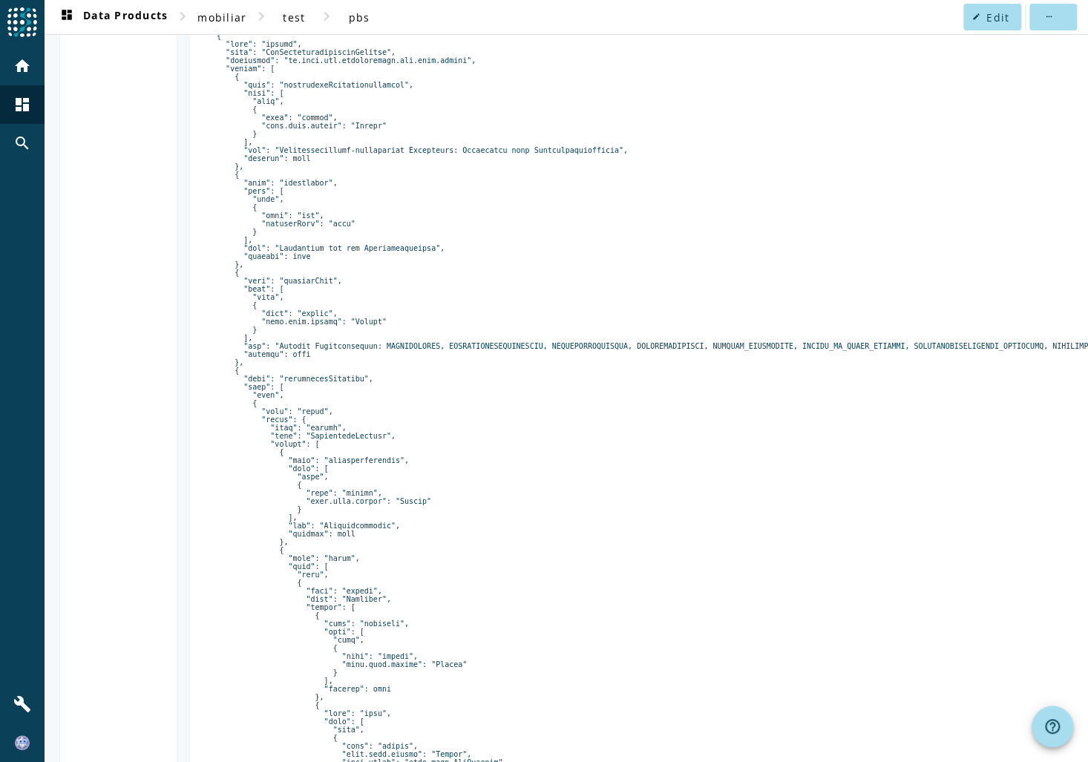
scroll to position [0, 0]
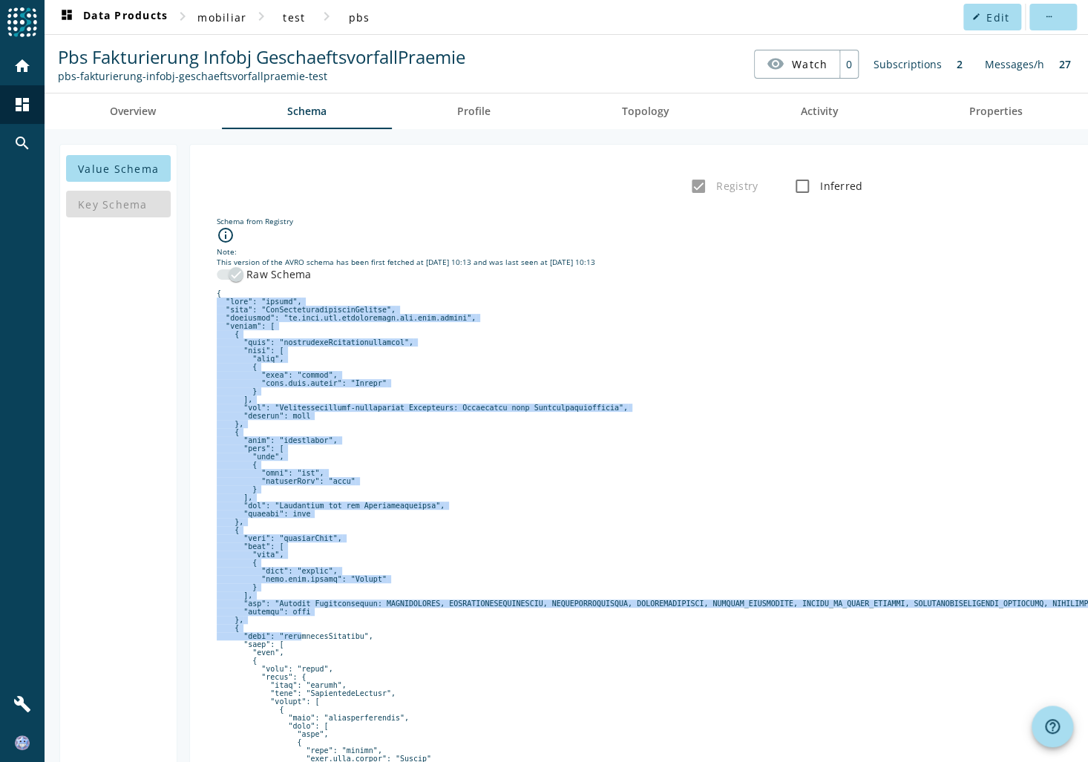
drag, startPoint x: 223, startPoint y: 291, endPoint x: 282, endPoint y: 640, distance: 354.5
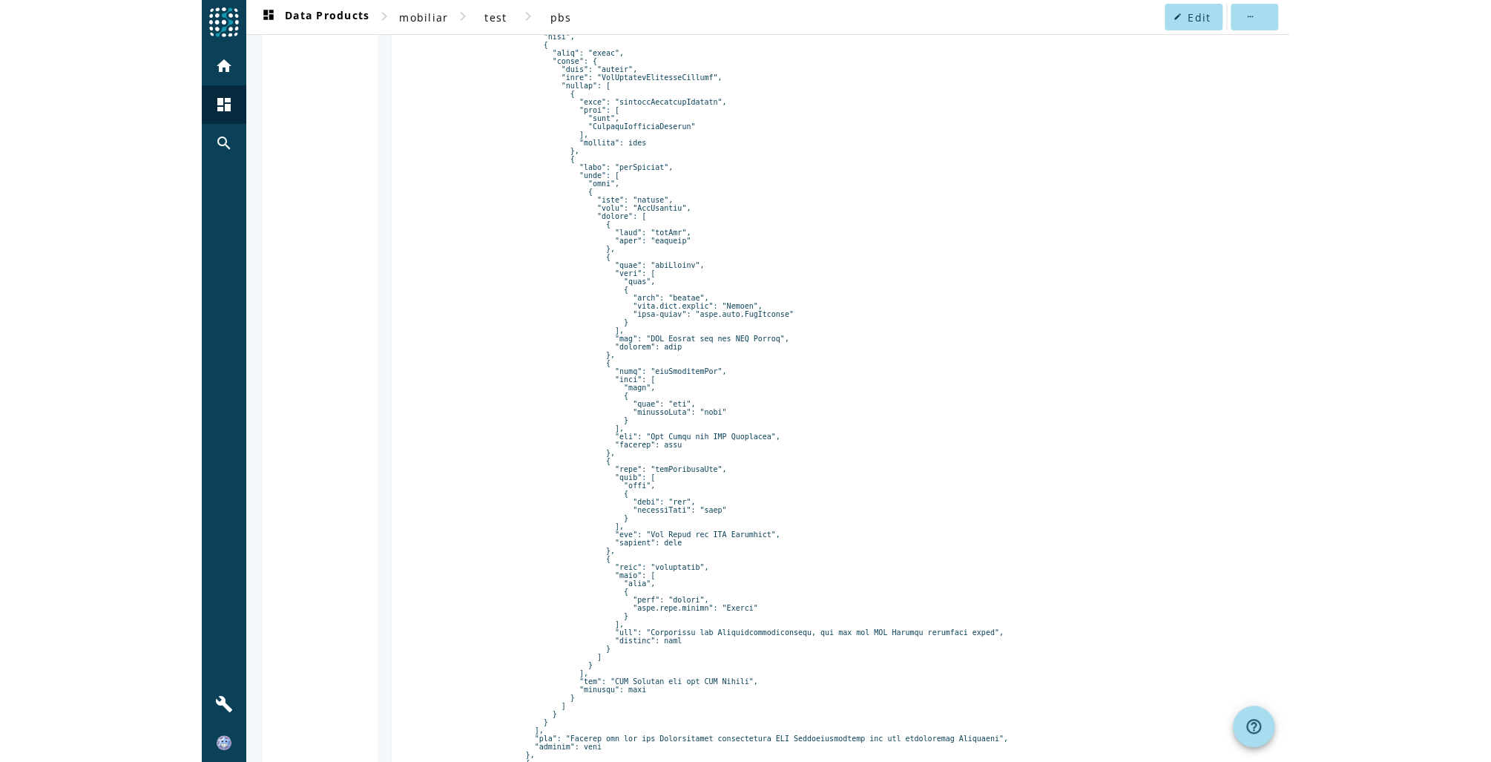
scroll to position [6415, 0]
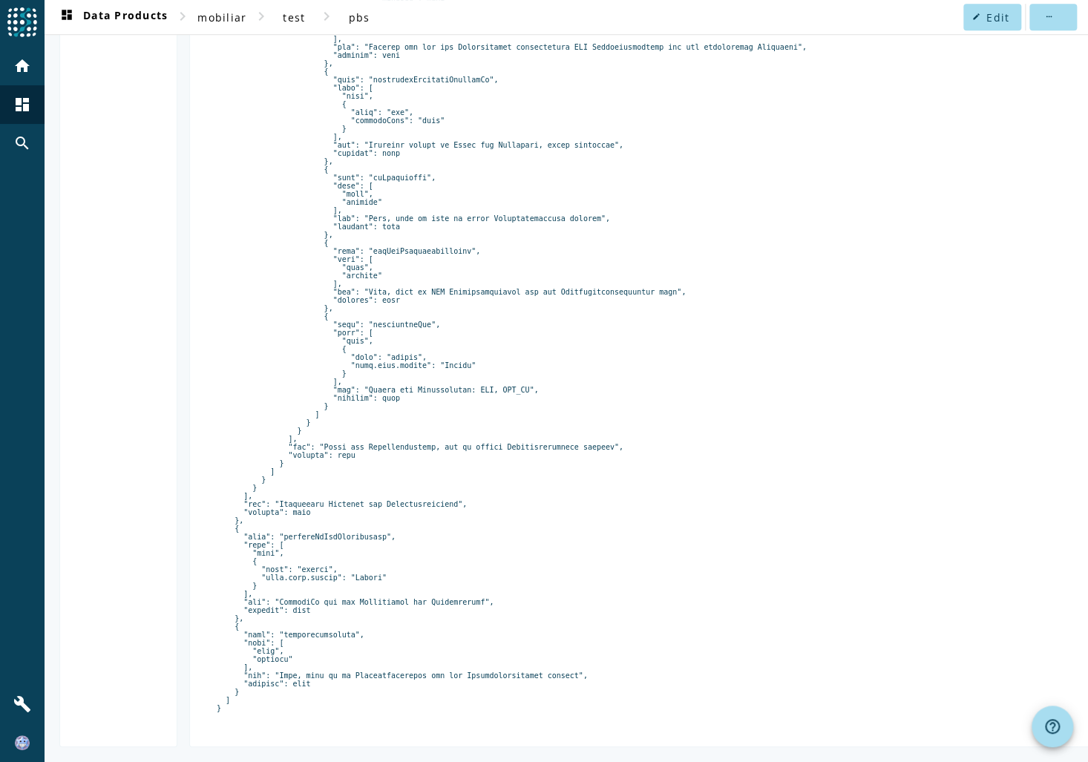
copy pre "{ "lore": "ipsumd", "sita": "ConSecteturadipiscinGelitse", "doeiusmod": "te.inc…"
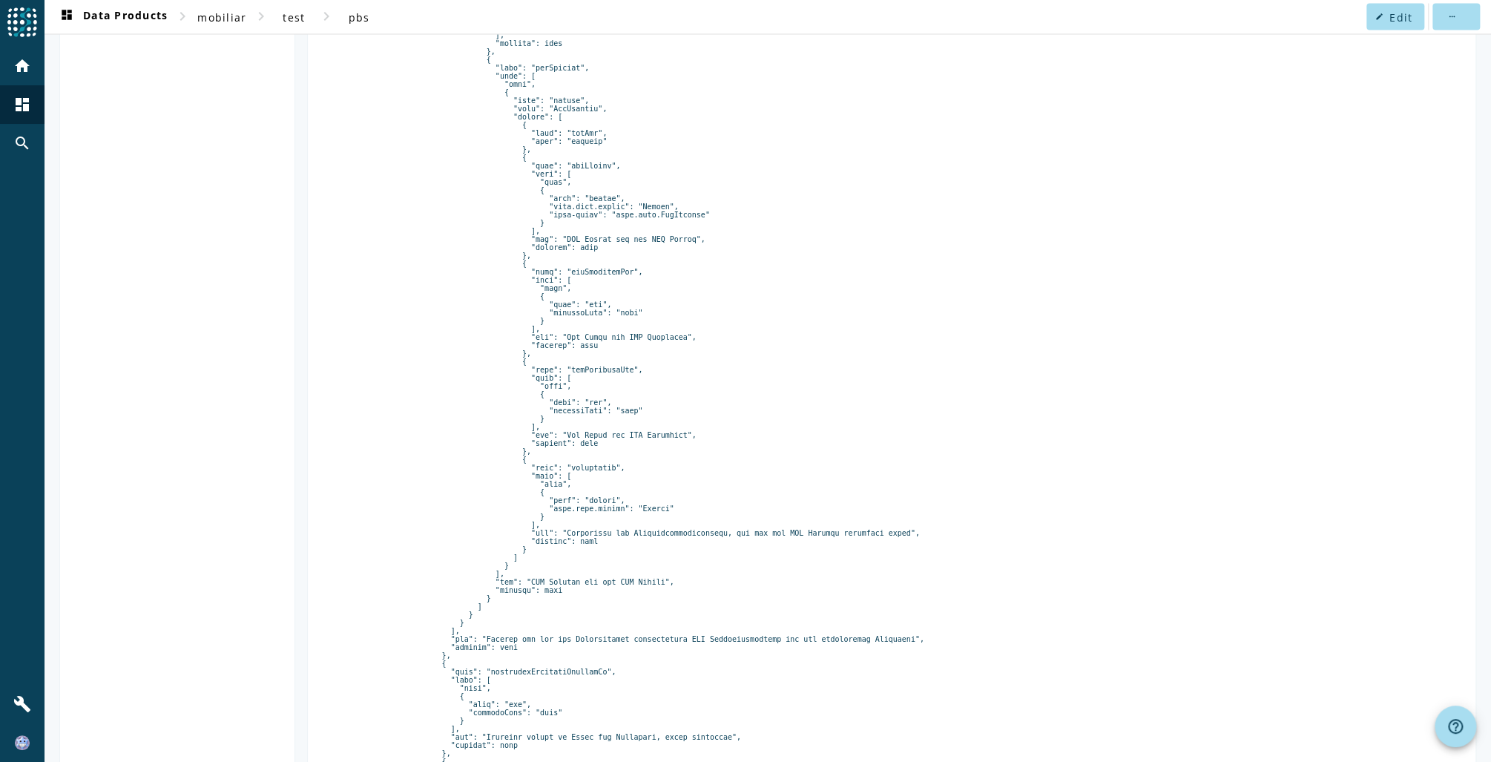
scroll to position [0, 0]
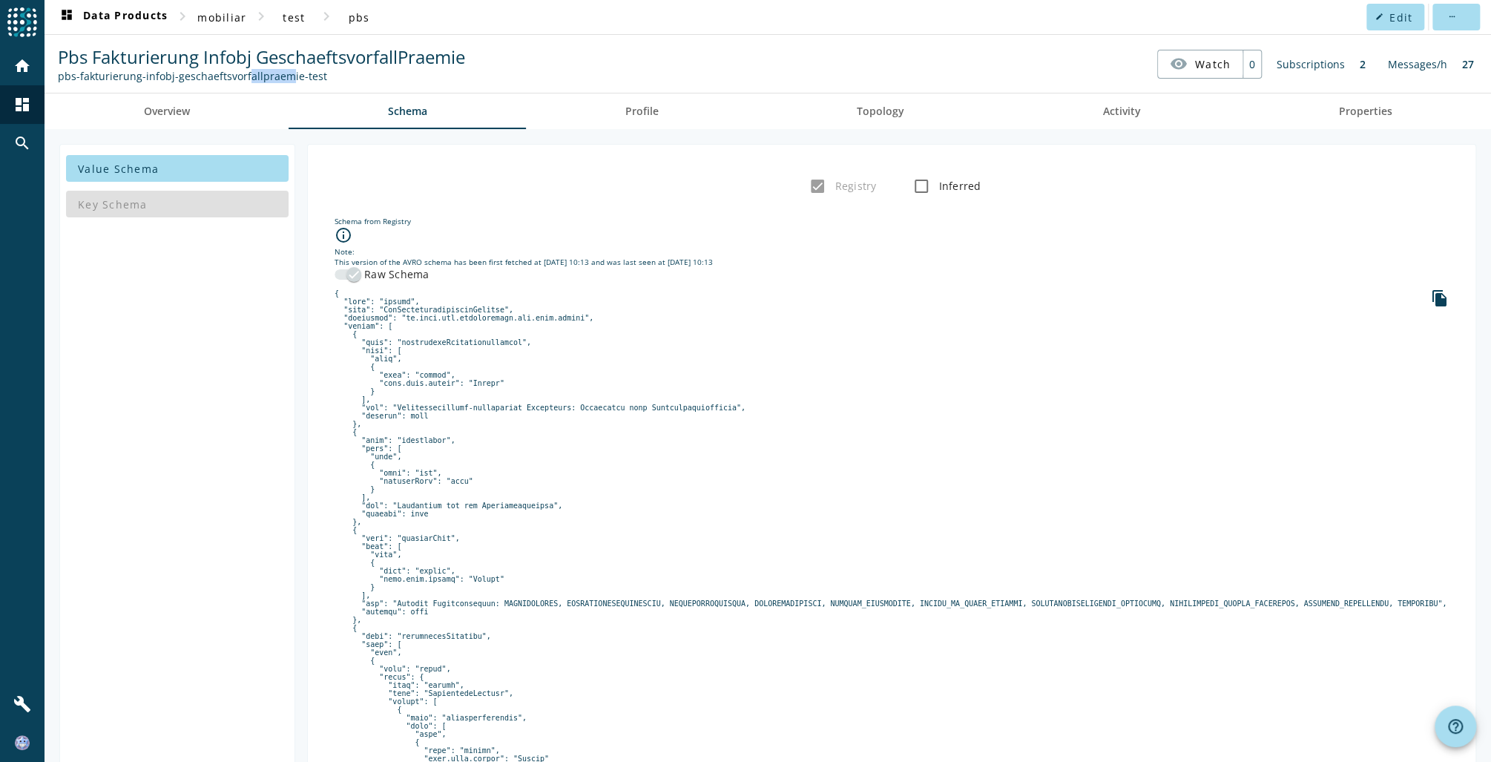
click at [240, 75] on div "pbs-fakturierung-infobj-geschaeftsvorfallpraemie-test" at bounding box center [261, 76] width 407 height 14
drag, startPoint x: 240, startPoint y: 75, endPoint x: 59, endPoint y: 70, distance: 181.1
click at [59, 73] on div "pbs-fakturierung-infobj-geschaeftsvorfallpraemie-test" at bounding box center [261, 76] width 407 height 14
copy div "pbs-fakturierung-infobj-geschaeftsvorfallpraemie-test"
